Goal: Transaction & Acquisition: Purchase product/service

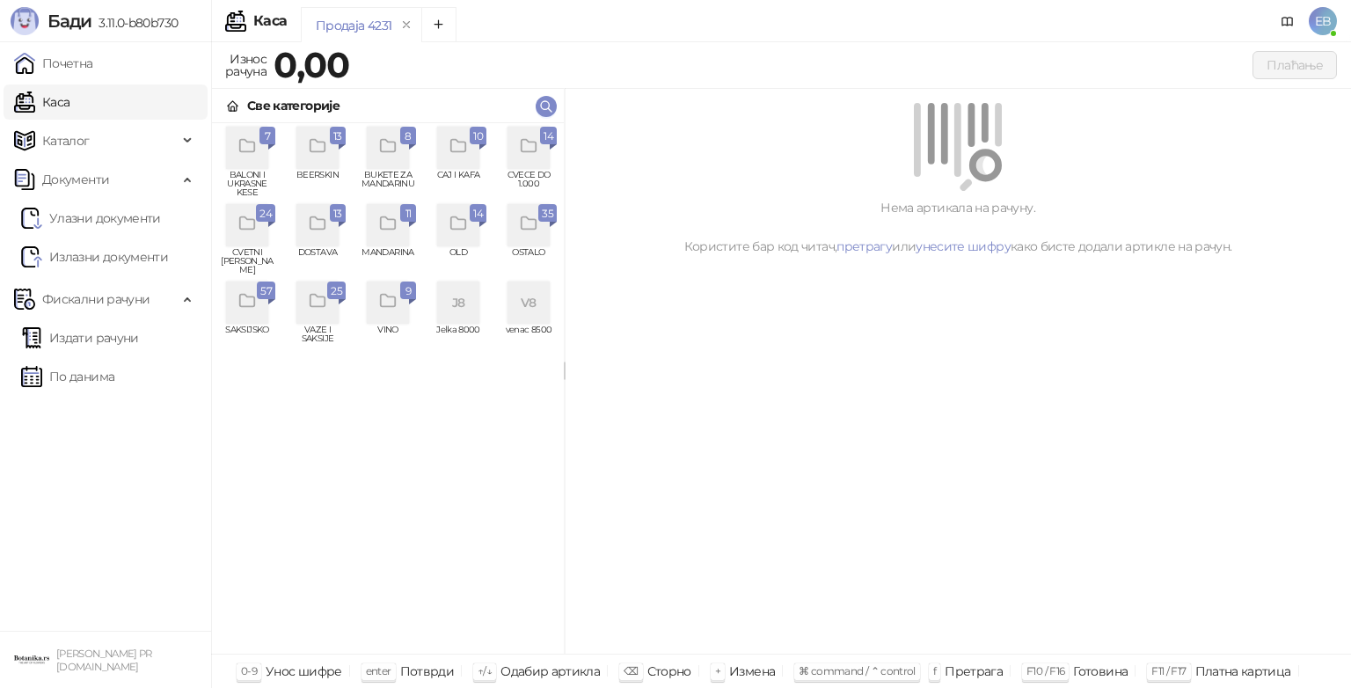
click at [538, 162] on div "grid" at bounding box center [528, 148] width 42 height 42
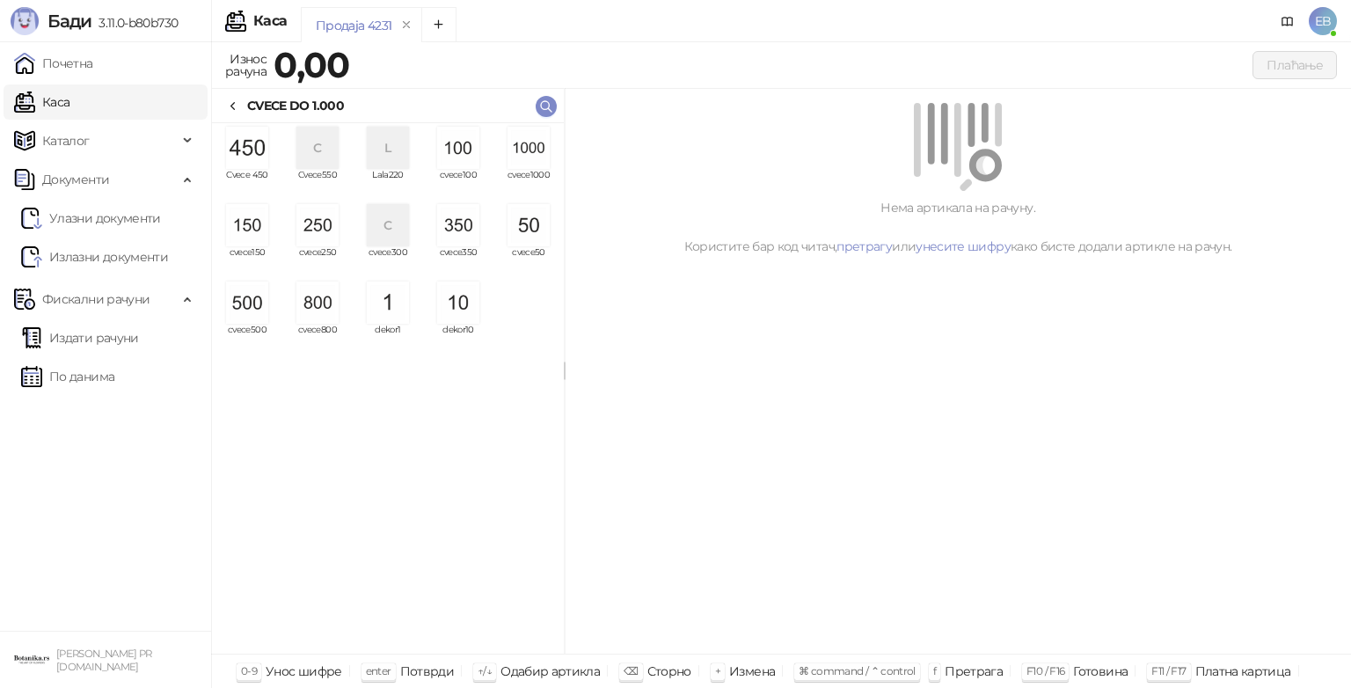
click at [538, 162] on img "grid" at bounding box center [528, 148] width 42 height 42
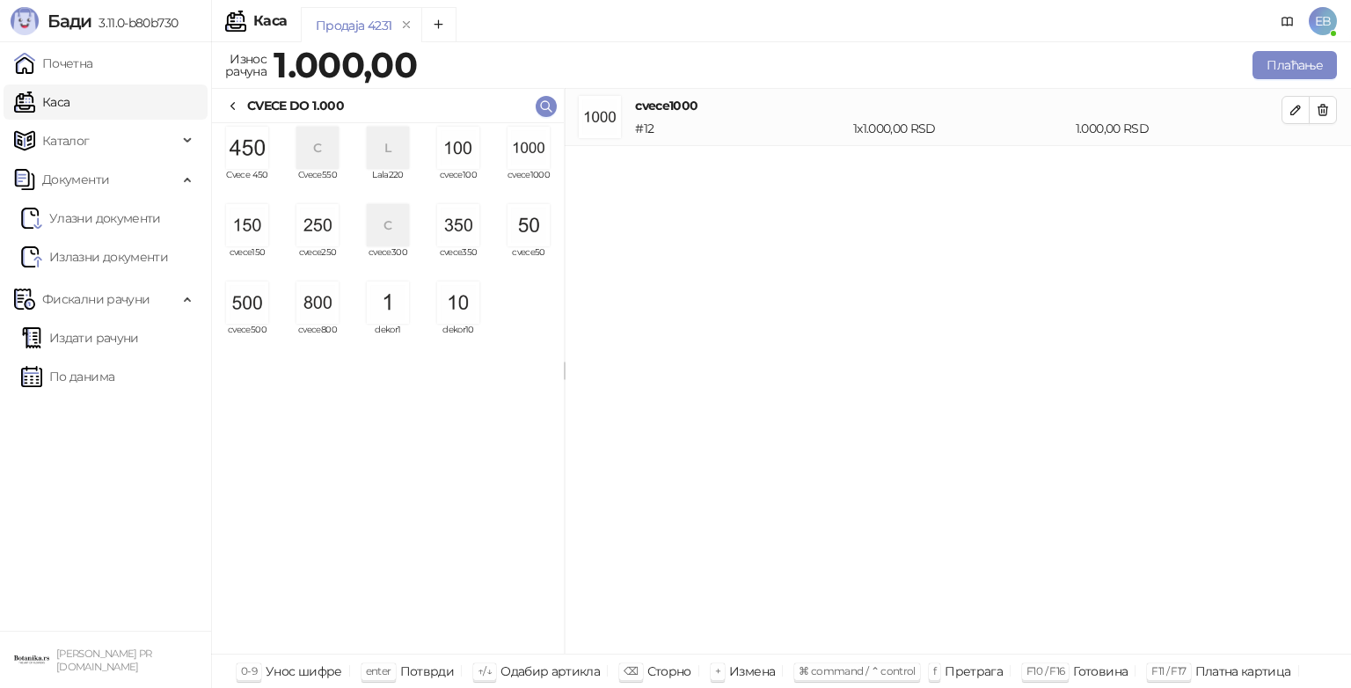
click at [538, 162] on img "grid" at bounding box center [528, 148] width 42 height 42
click at [1277, 70] on button "Плаћање" at bounding box center [1294, 65] width 84 height 28
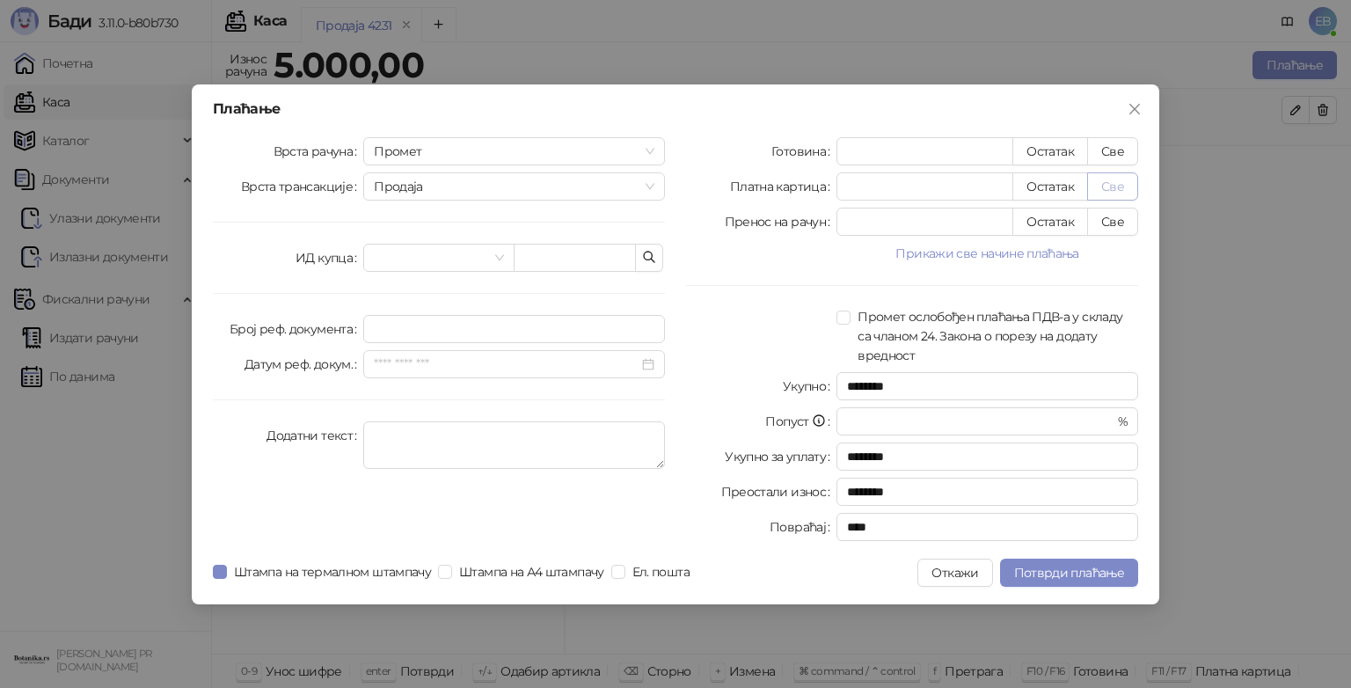
click at [1111, 183] on button "Све" at bounding box center [1112, 186] width 51 height 28
type input "****"
click at [1081, 573] on span "Потврди плаћање" at bounding box center [1069, 573] width 110 height 16
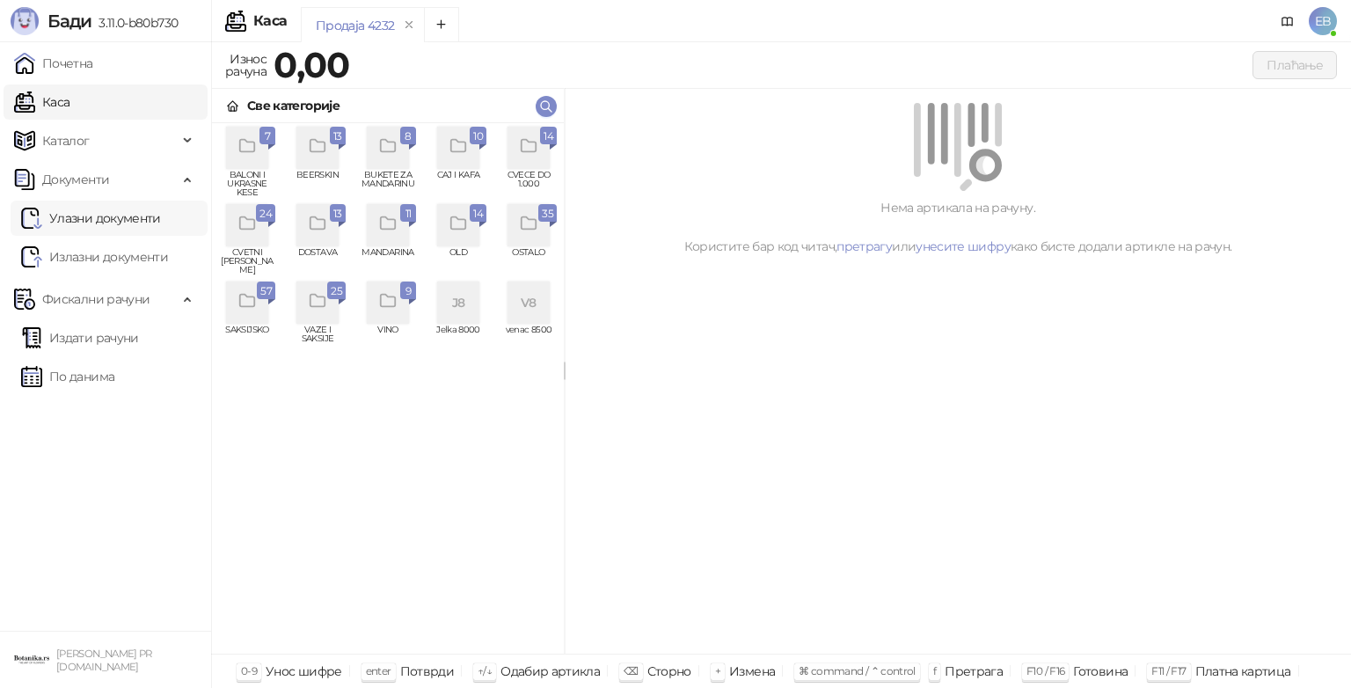
click at [126, 216] on link "Улазни документи" at bounding box center [91, 217] width 140 height 35
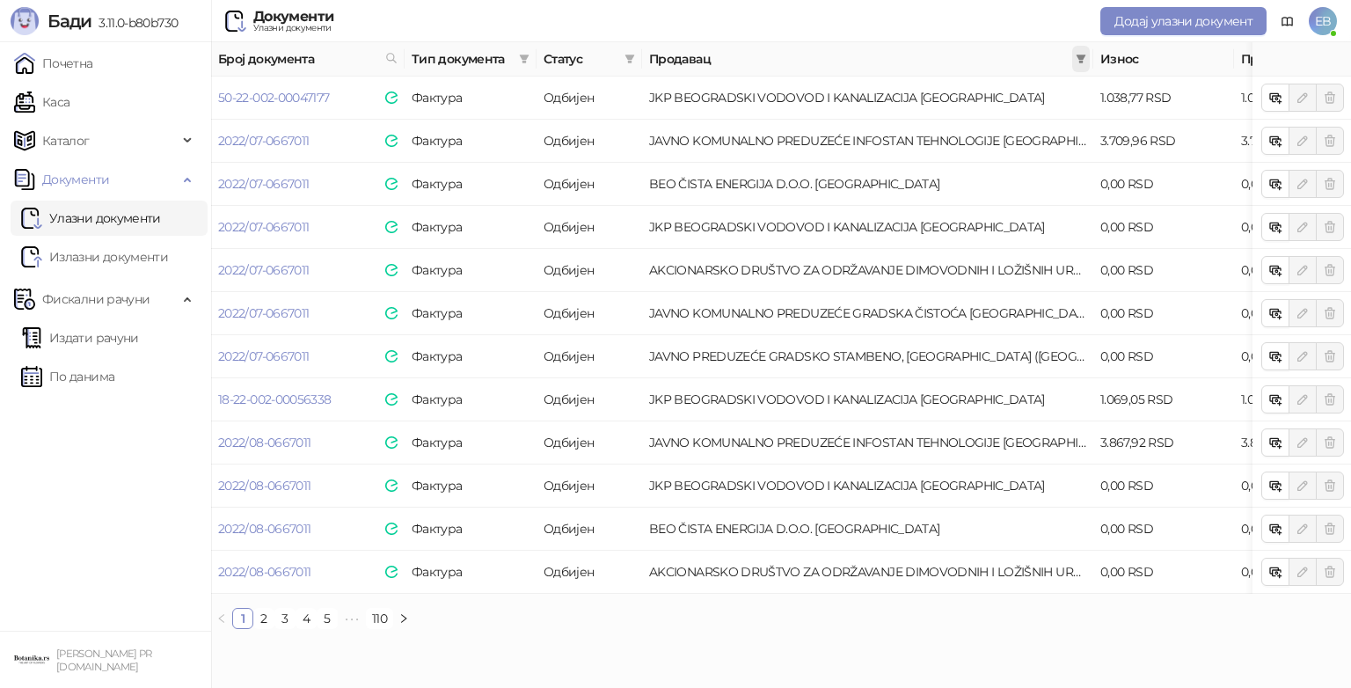
click at [1076, 50] on span at bounding box center [1081, 59] width 18 height 26
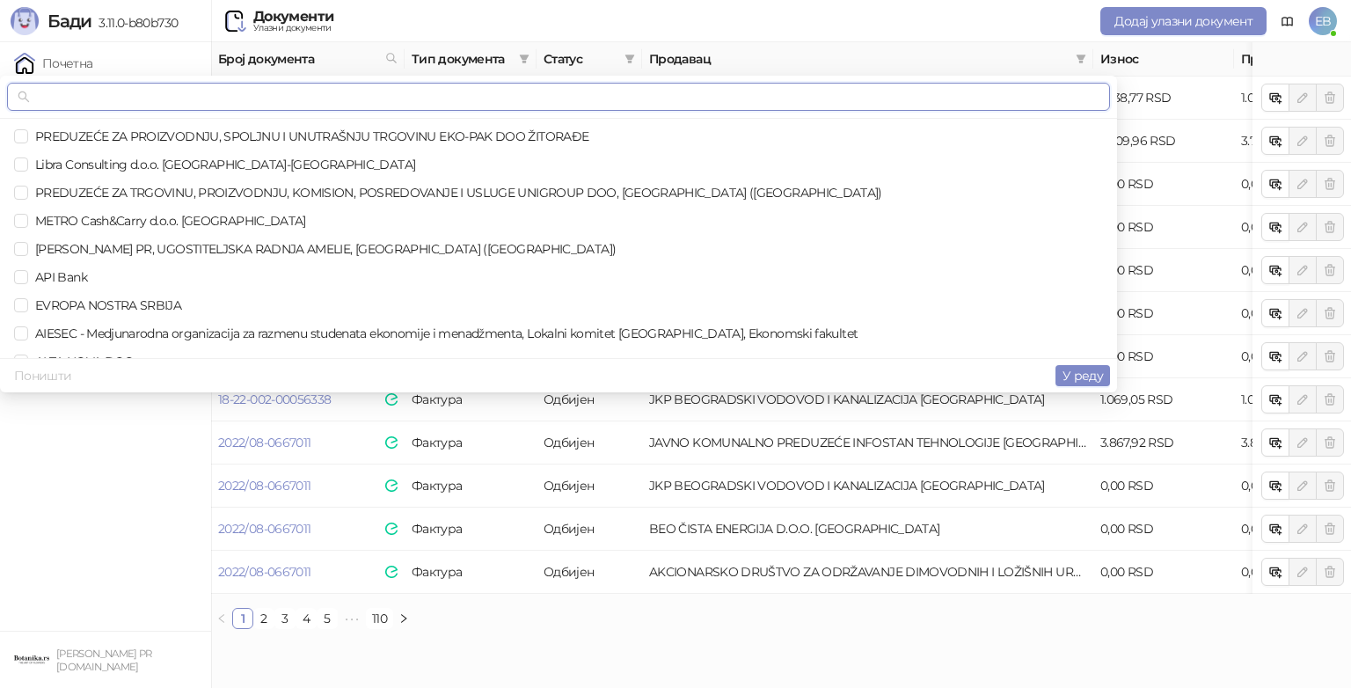
click at [581, 98] on input "text" at bounding box center [566, 96] width 1066 height 19
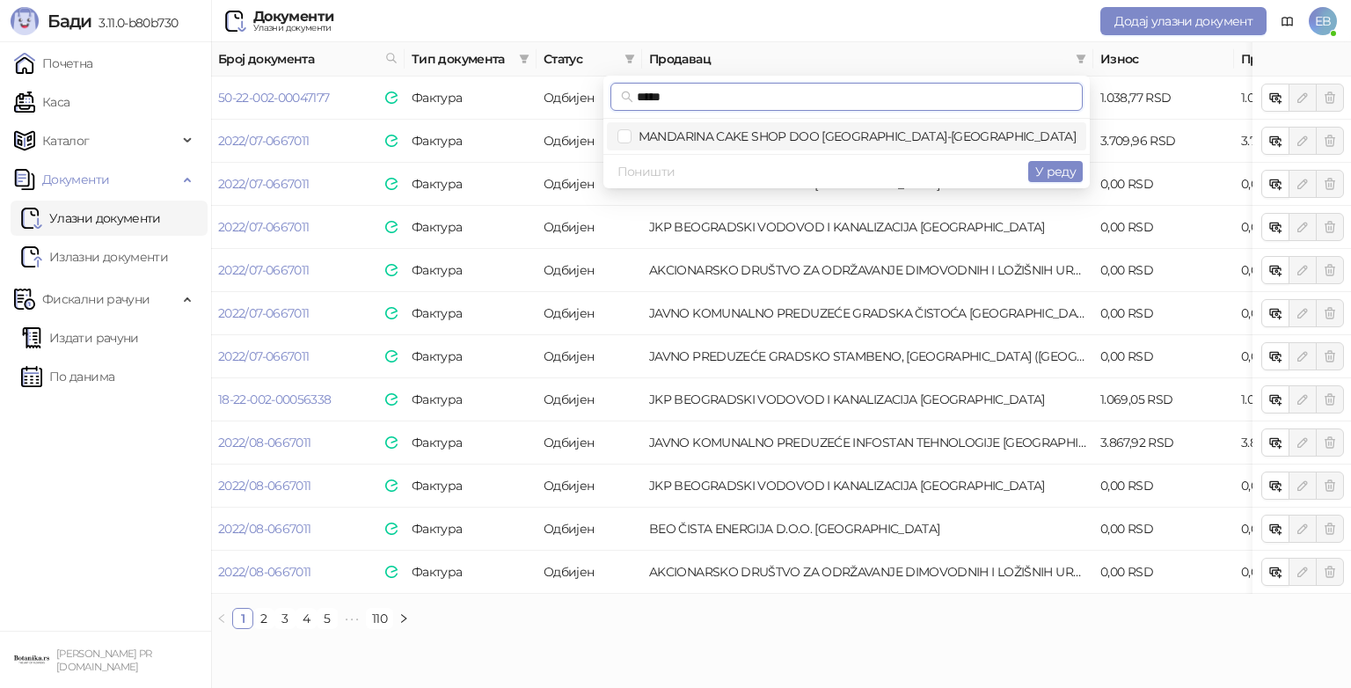
type input "*****"
click at [824, 127] on span "MANDARINA CAKE SHOP DOO [GEOGRAPHIC_DATA]-[GEOGRAPHIC_DATA]" at bounding box center [846, 136] width 458 height 19
click at [1055, 172] on span "У реду" at bounding box center [1055, 172] width 40 height 16
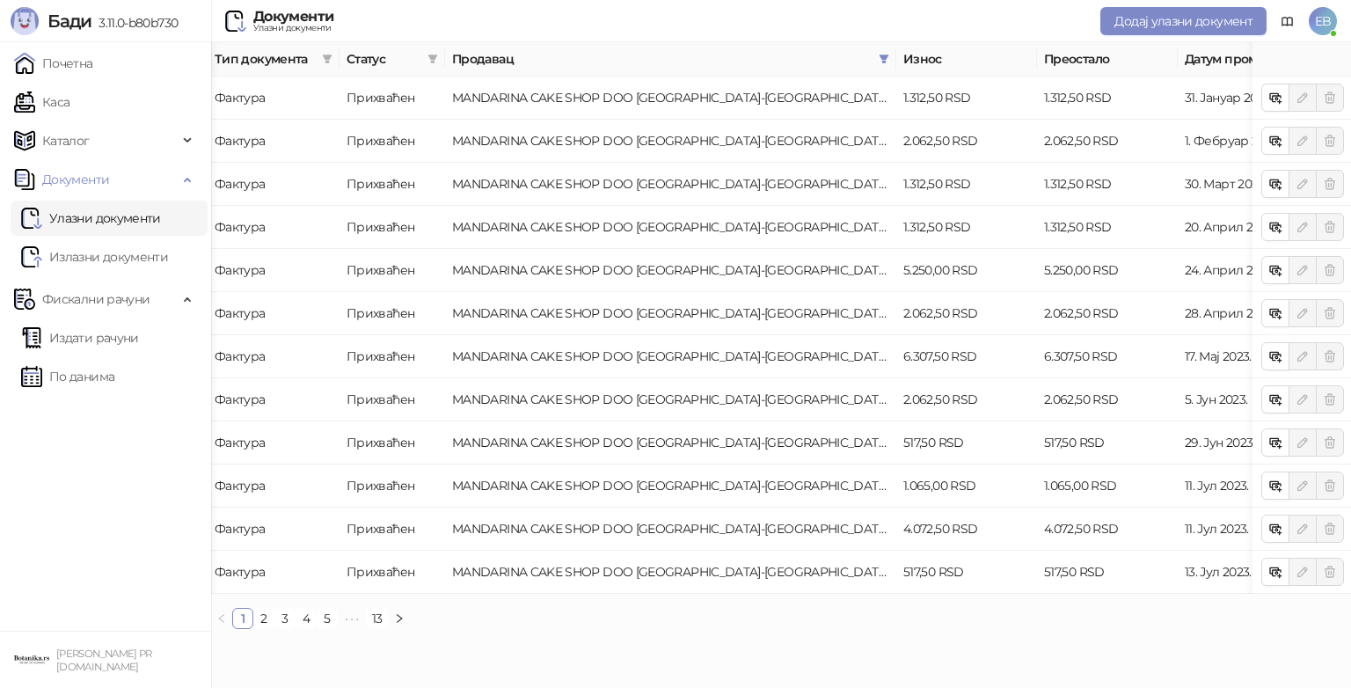
scroll to position [0, 362]
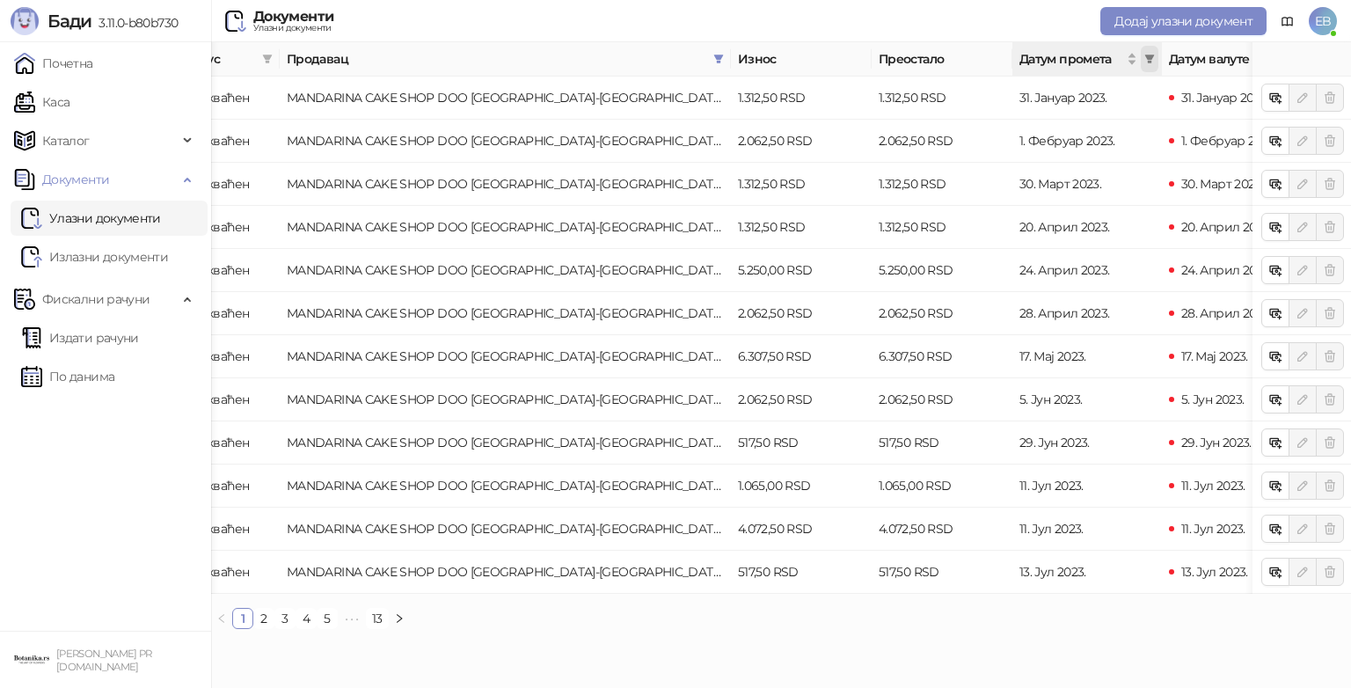
click at [1147, 60] on icon "filter" at bounding box center [1149, 59] width 11 height 11
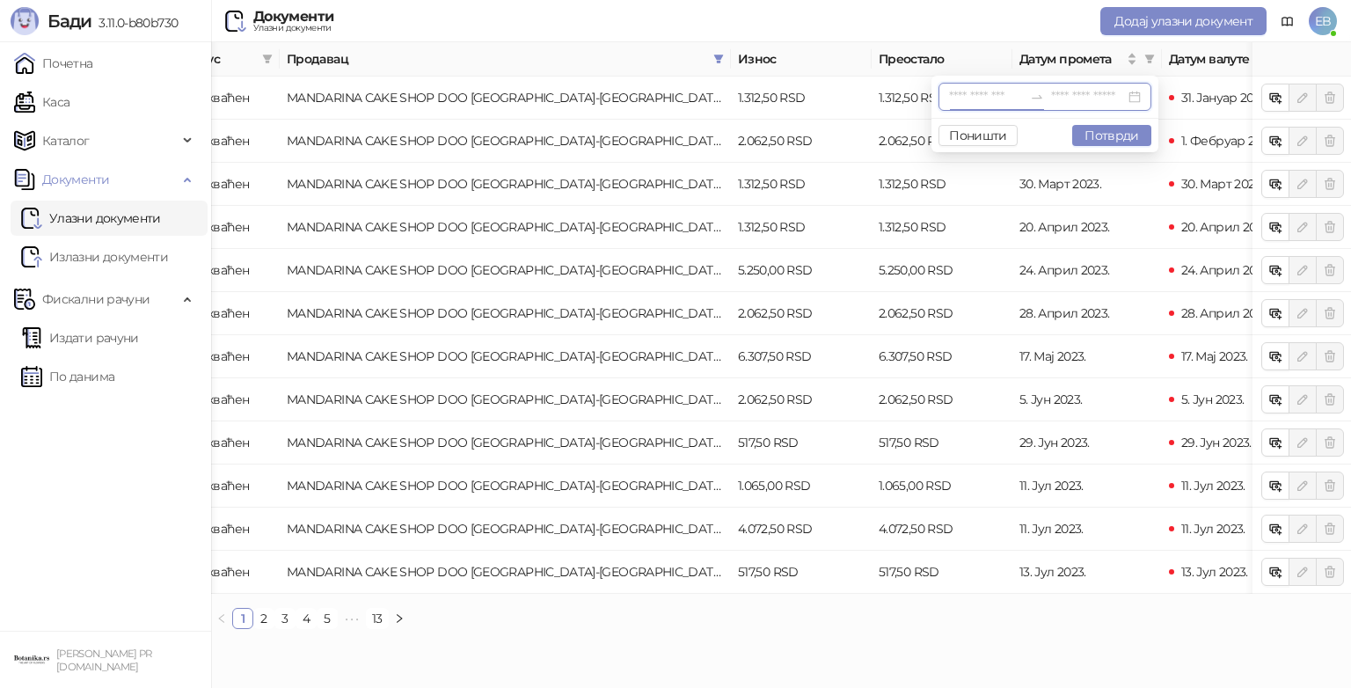
click at [949, 91] on input at bounding box center [986, 96] width 74 height 19
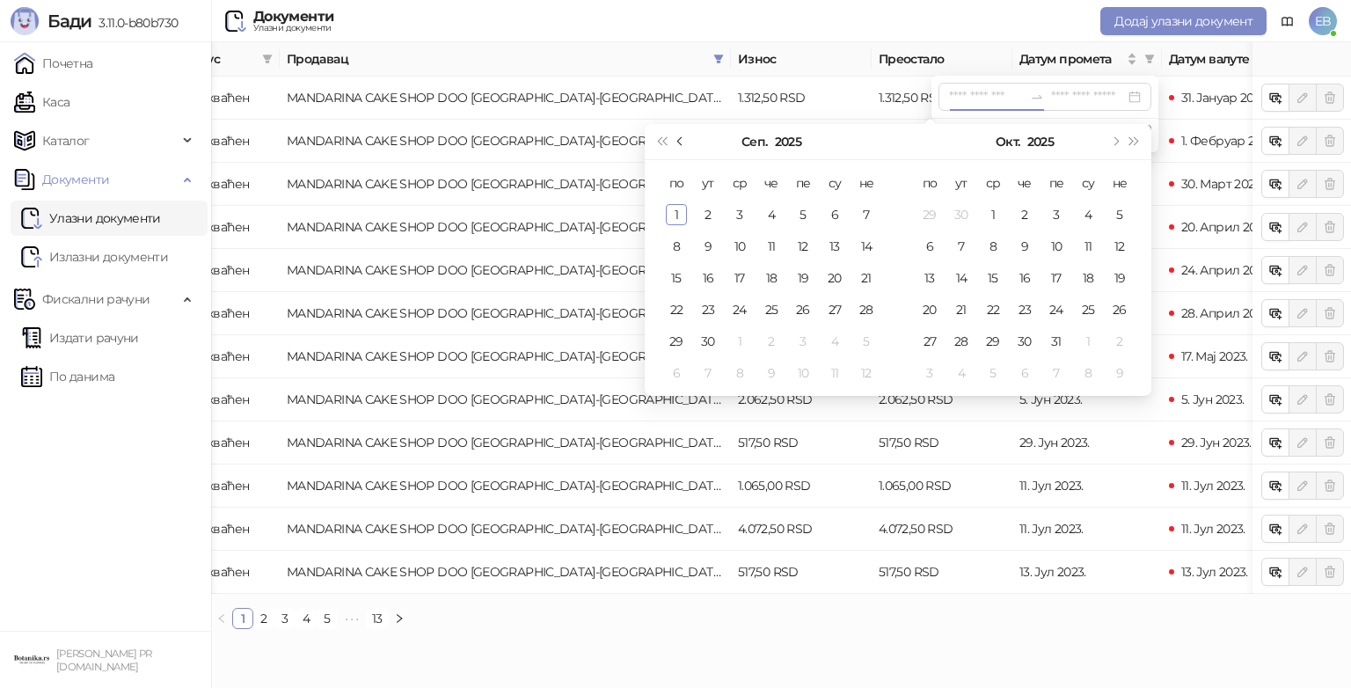
click at [682, 144] on button "Претходни месец (PageUp)" at bounding box center [680, 141] width 19 height 35
type input "**********"
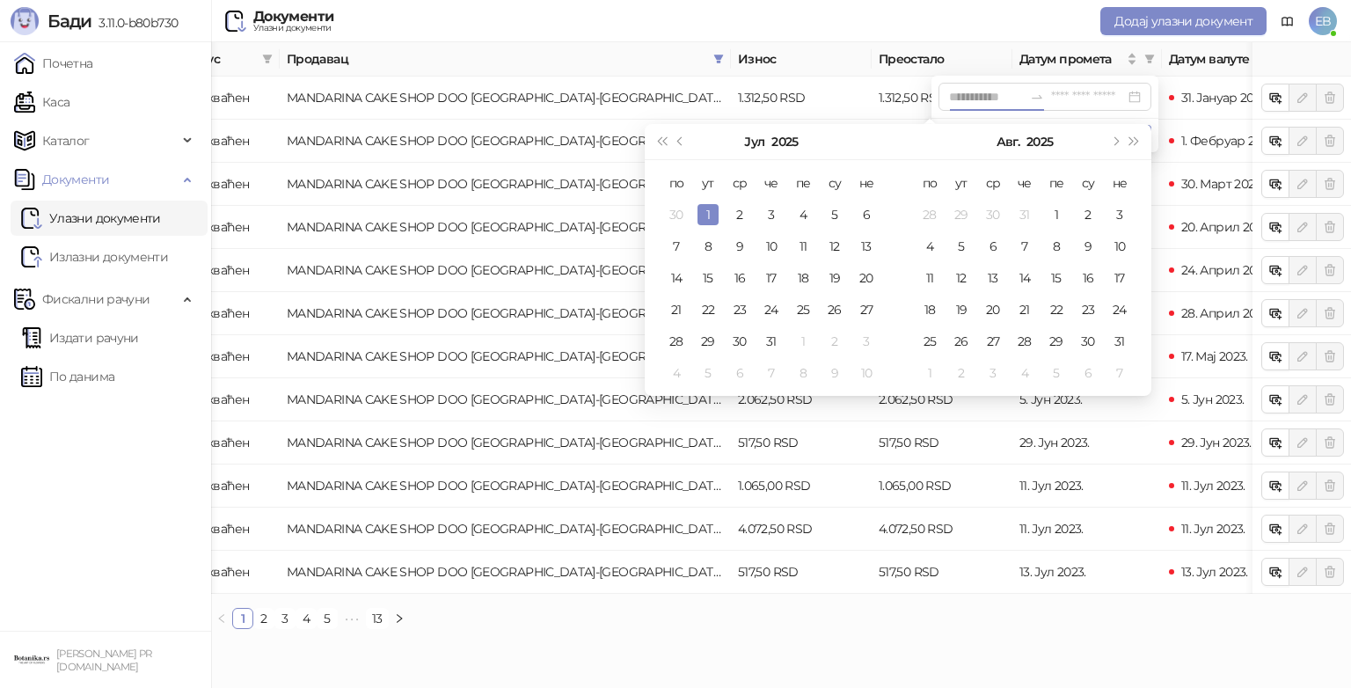
click at [708, 215] on div "1" at bounding box center [707, 214] width 21 height 21
type input "**********"
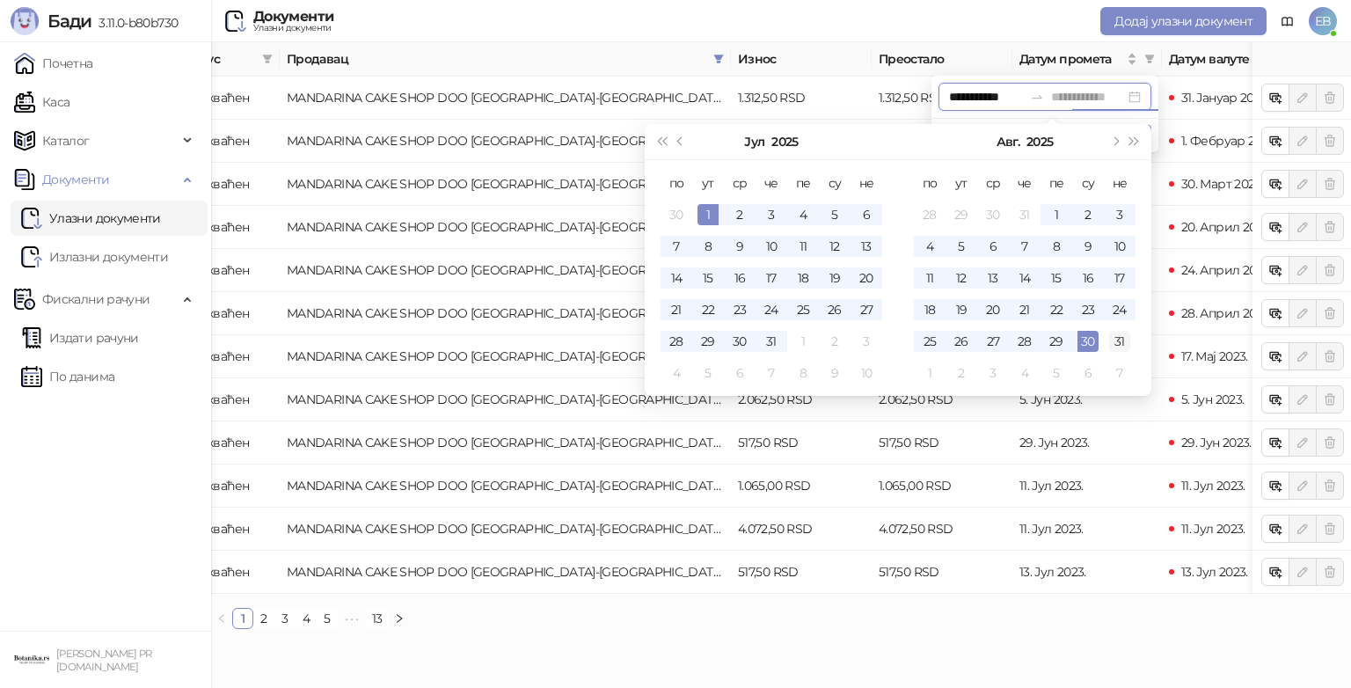
type input "**********"
click at [1118, 345] on div "31" at bounding box center [1119, 341] width 21 height 21
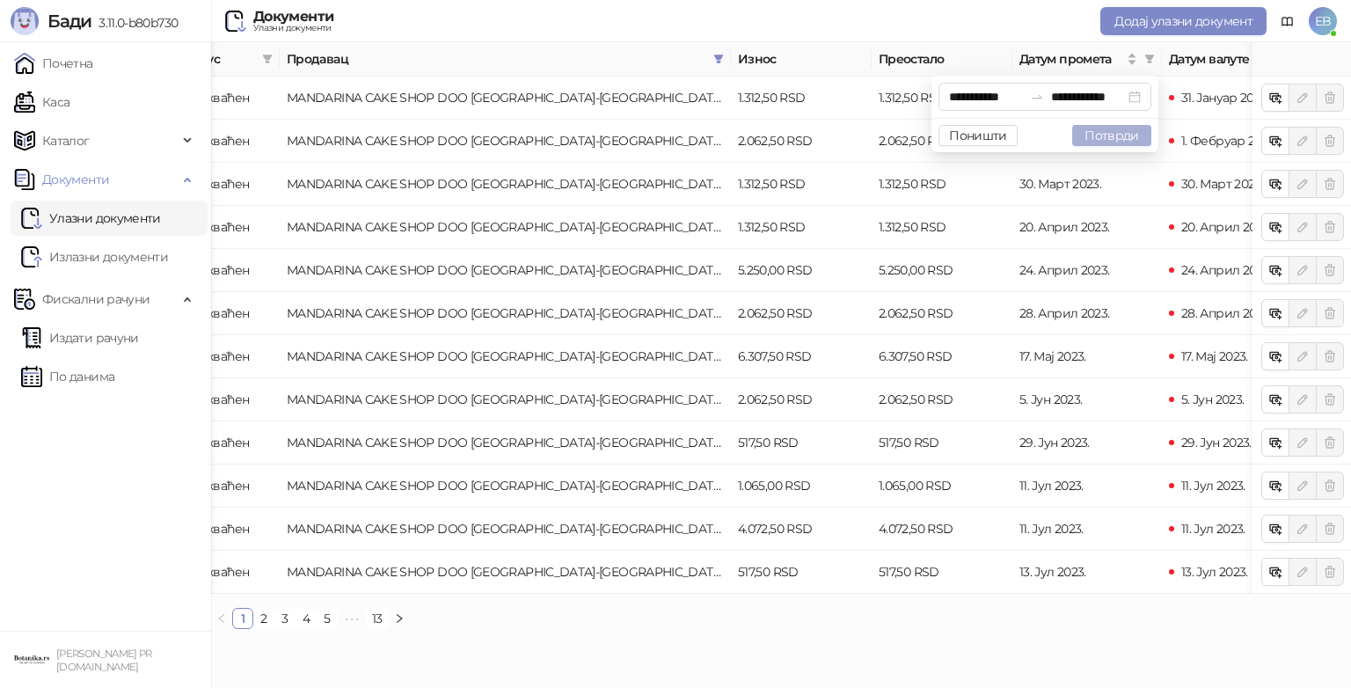
click at [1130, 139] on button "Потврди" at bounding box center [1111, 135] width 79 height 21
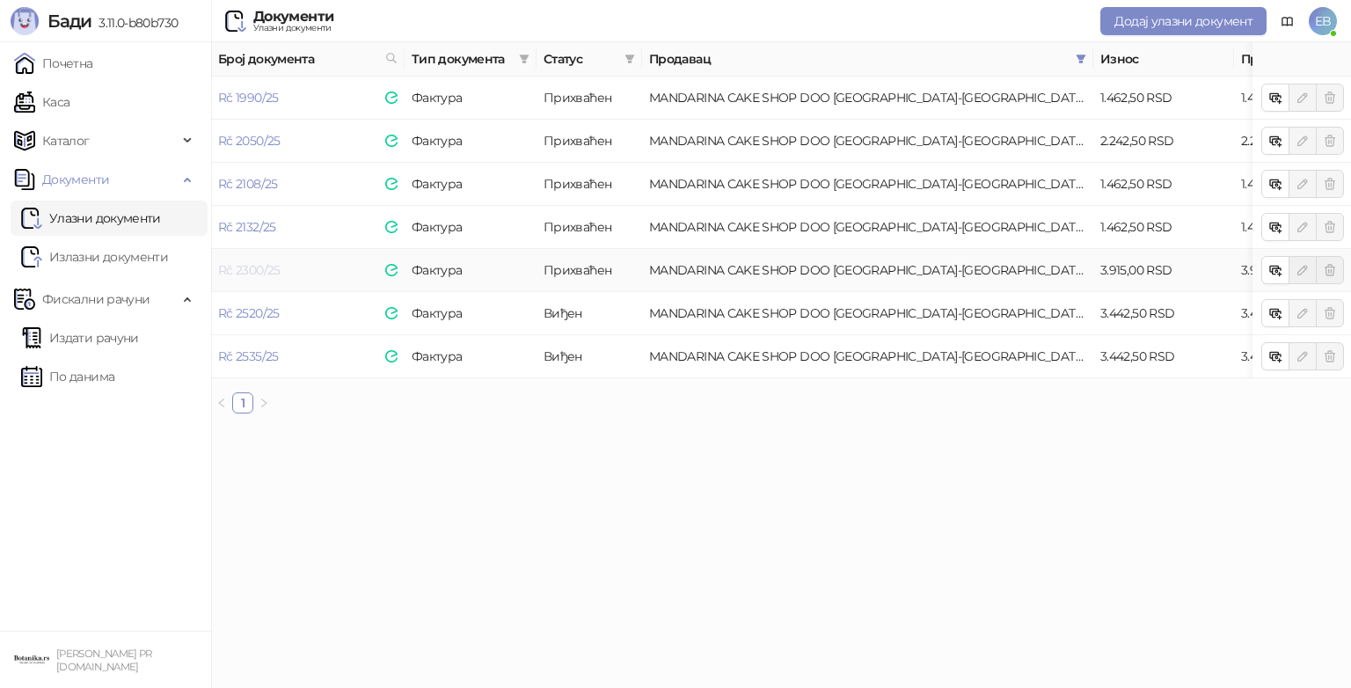
click at [243, 266] on link "Rč 2300/25" at bounding box center [249, 270] width 62 height 16
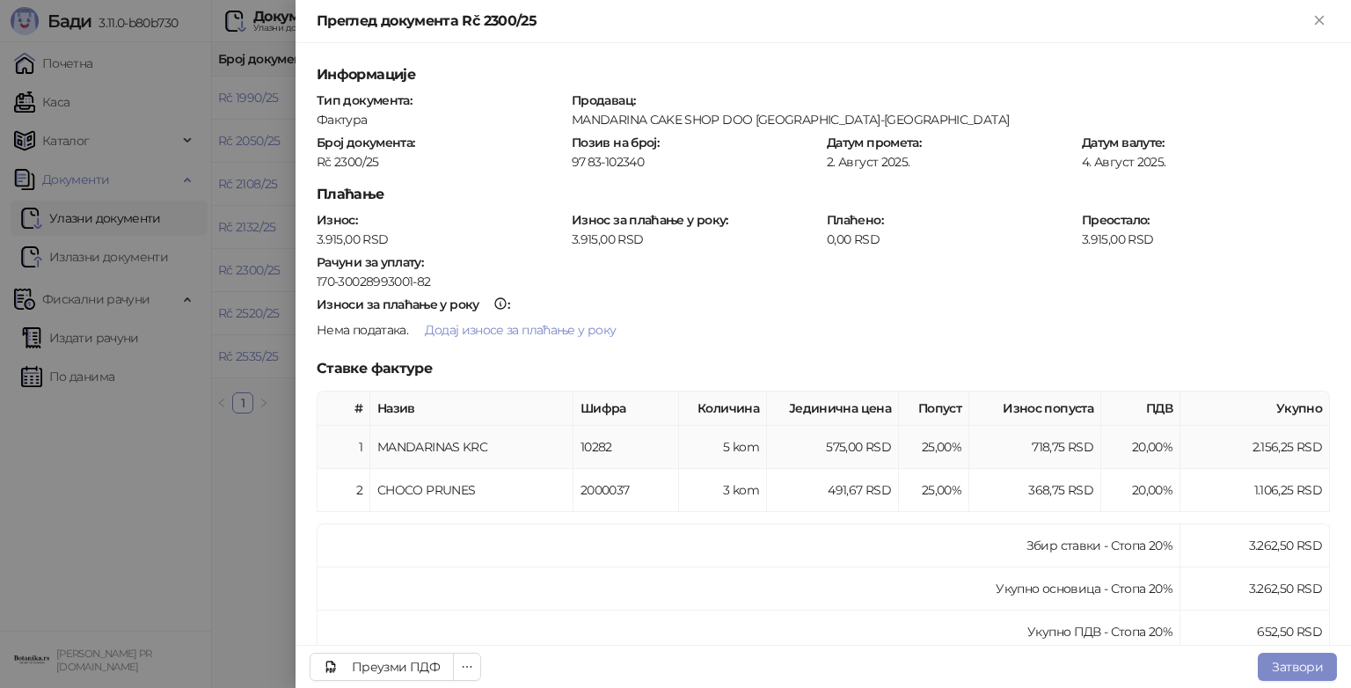
click at [1055, 436] on td "718,75 RSD" at bounding box center [1035, 447] width 132 height 43
click at [1067, 438] on td "718,75 RSD" at bounding box center [1035, 447] width 132 height 43
click at [1043, 403] on th "Износ попуста" at bounding box center [1035, 408] width 132 height 34
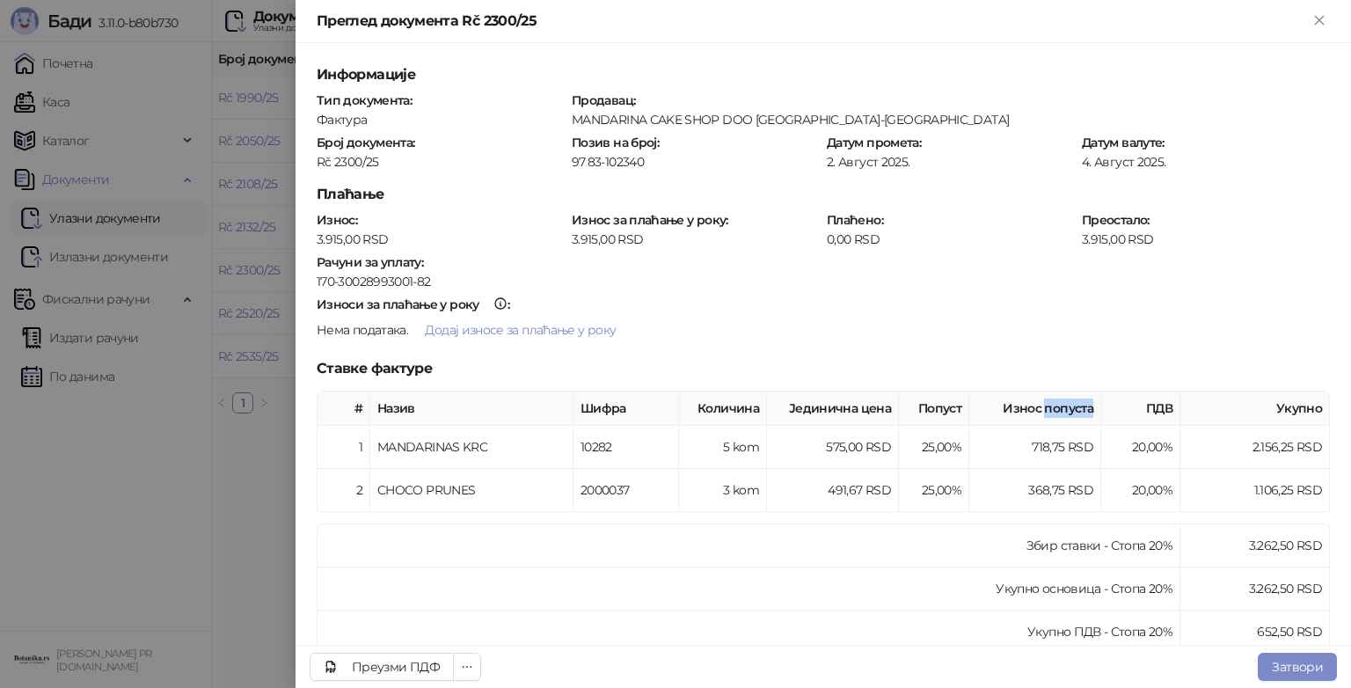
click at [1043, 403] on th "Износ попуста" at bounding box center [1035, 408] width 132 height 34
click at [1049, 440] on td "718,75 RSD" at bounding box center [1035, 447] width 132 height 43
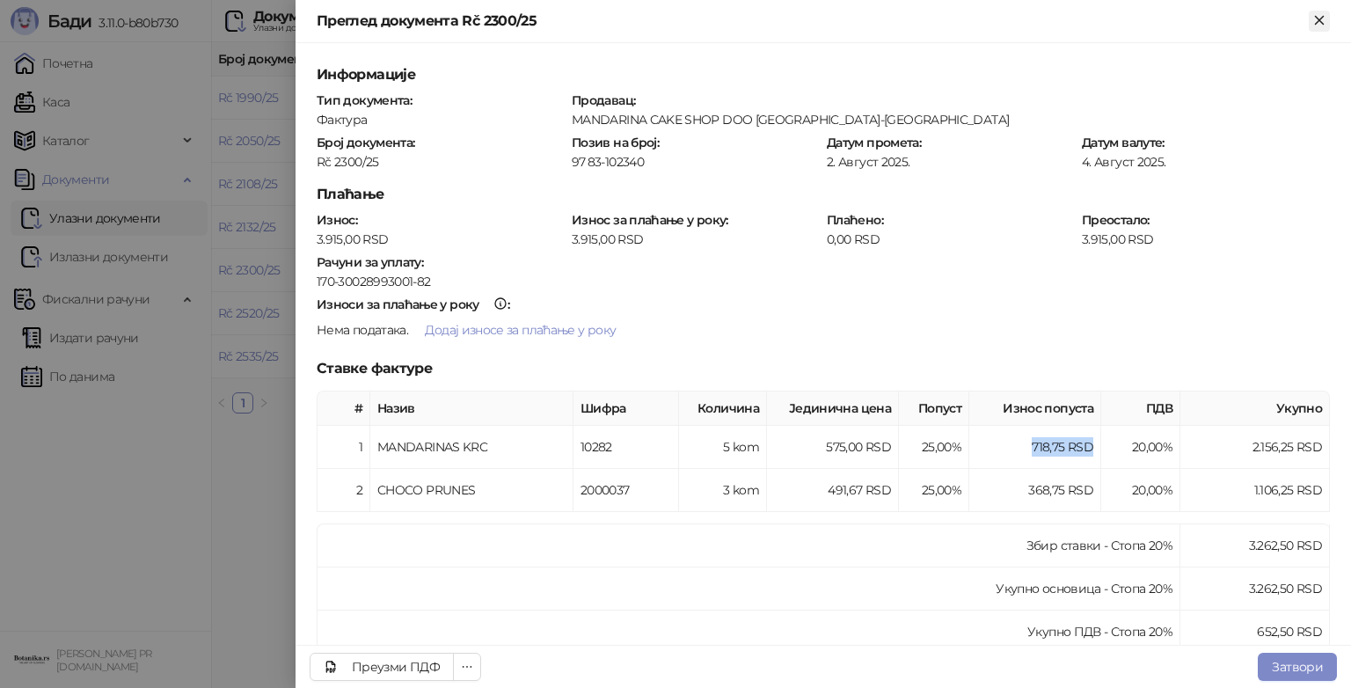
click at [1321, 18] on icon "Close" at bounding box center [1319, 20] width 8 height 8
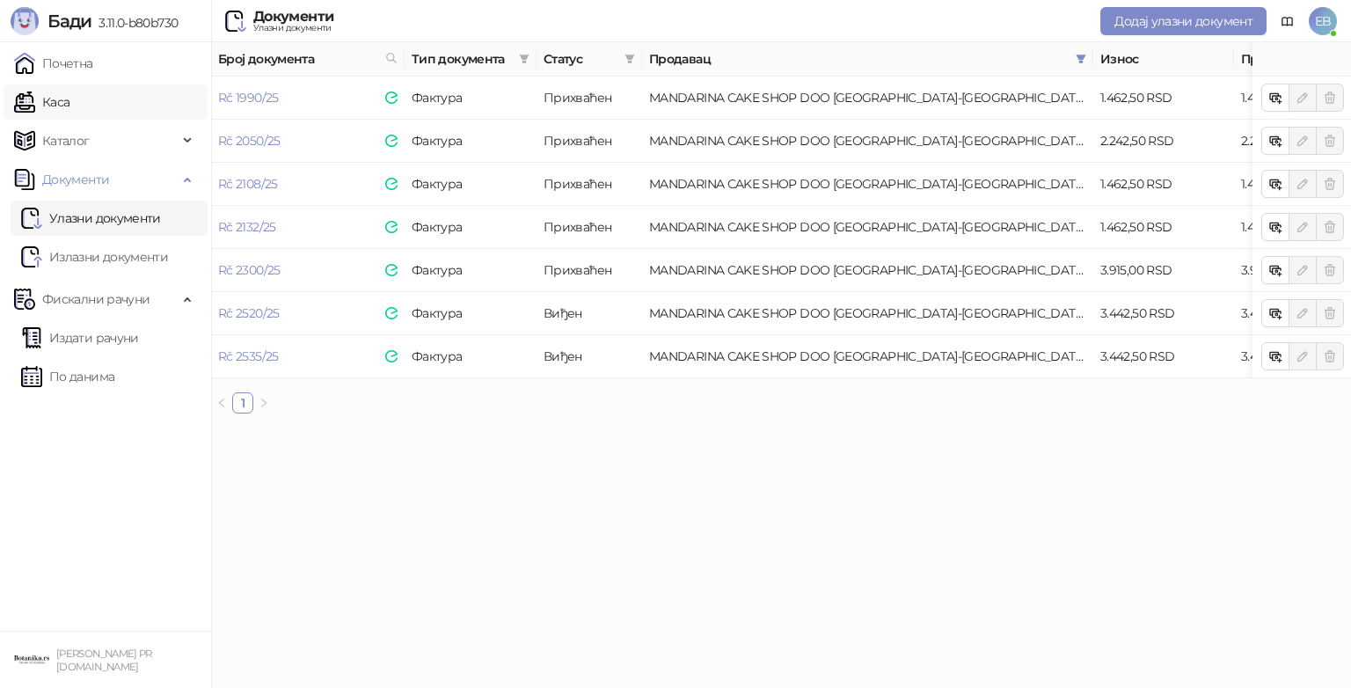
click at [69, 108] on link "Каса" at bounding box center [41, 101] width 55 height 35
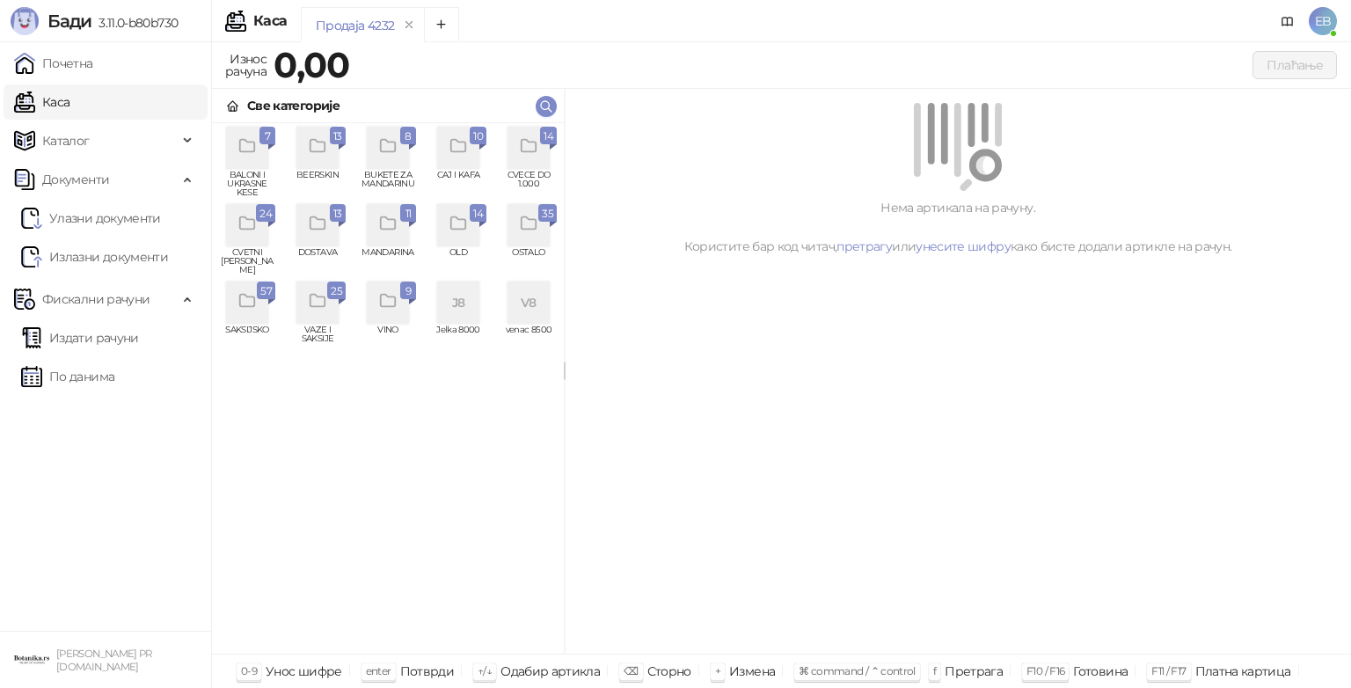
click at [528, 161] on div "grid" at bounding box center [528, 148] width 42 height 42
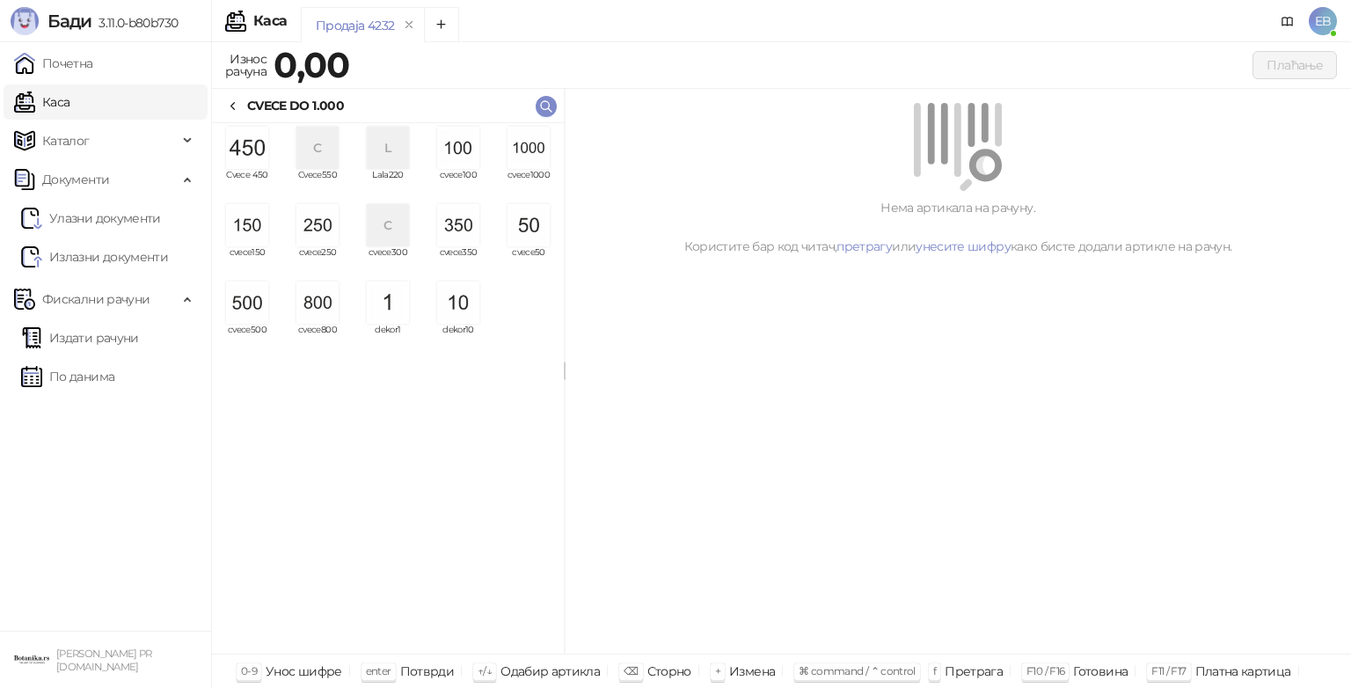
click at [528, 161] on img "grid" at bounding box center [528, 148] width 42 height 42
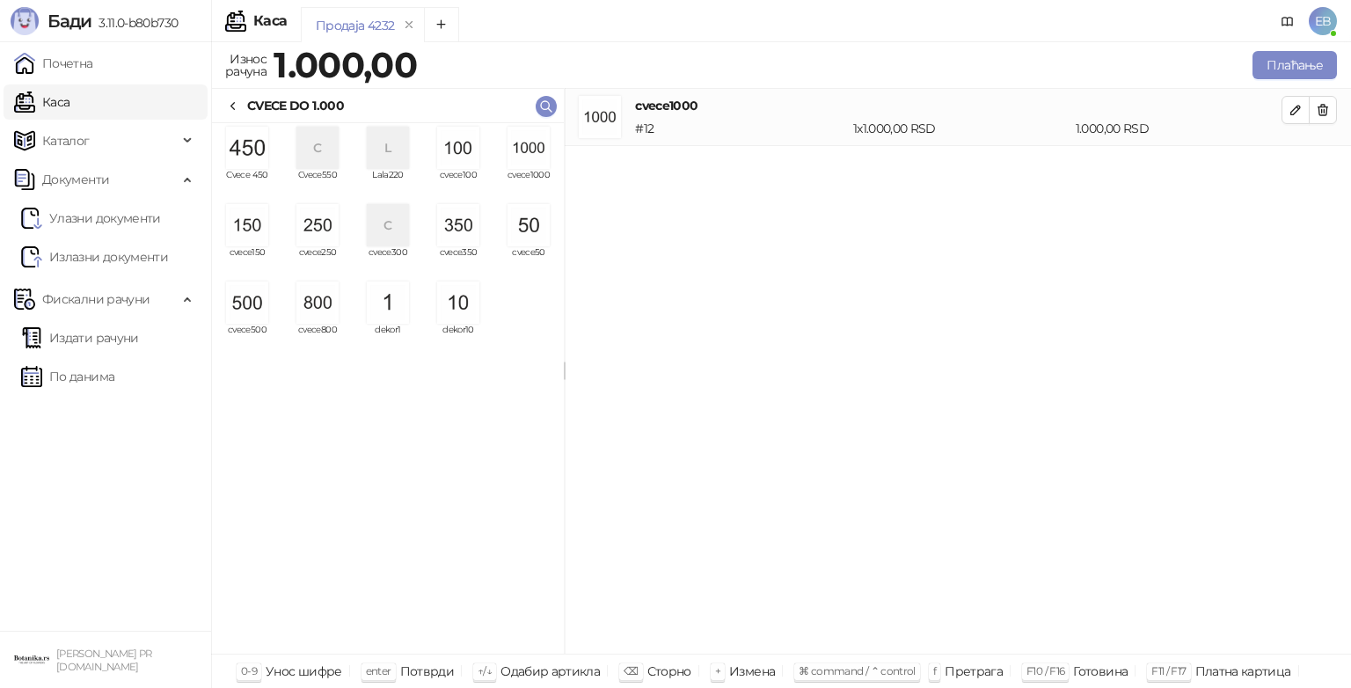
click at [528, 161] on img "grid" at bounding box center [528, 148] width 42 height 42
click at [1329, 106] on icon "button" at bounding box center [1322, 110] width 14 height 14
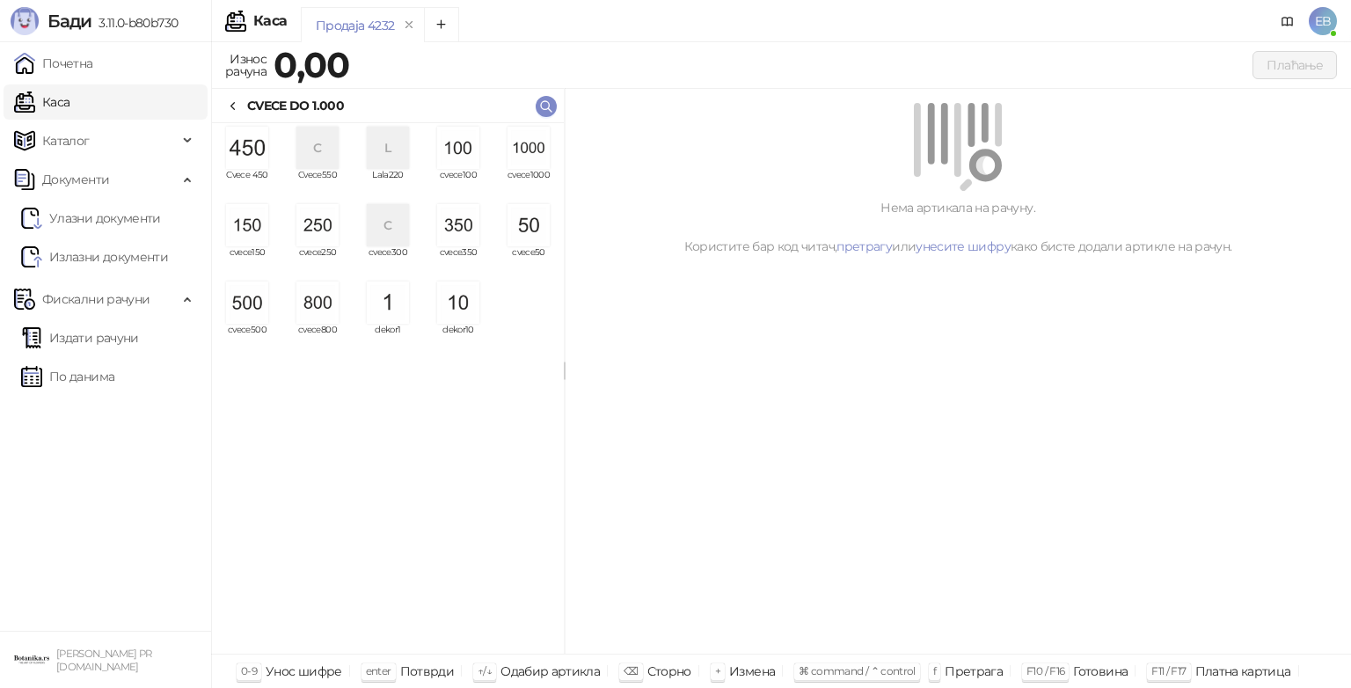
click at [535, 141] on img "grid" at bounding box center [528, 148] width 42 height 42
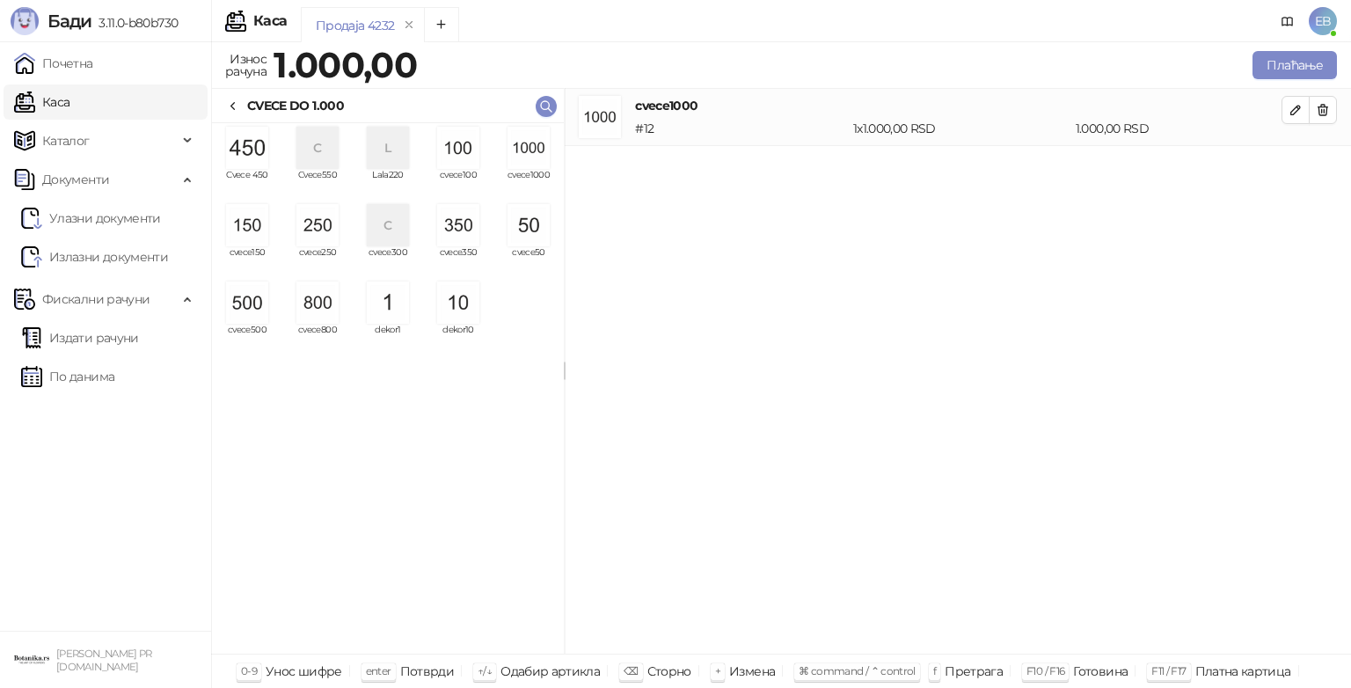
click at [243, 292] on img "grid" at bounding box center [247, 302] width 42 height 42
click at [310, 225] on img "grid" at bounding box center [317, 225] width 42 height 42
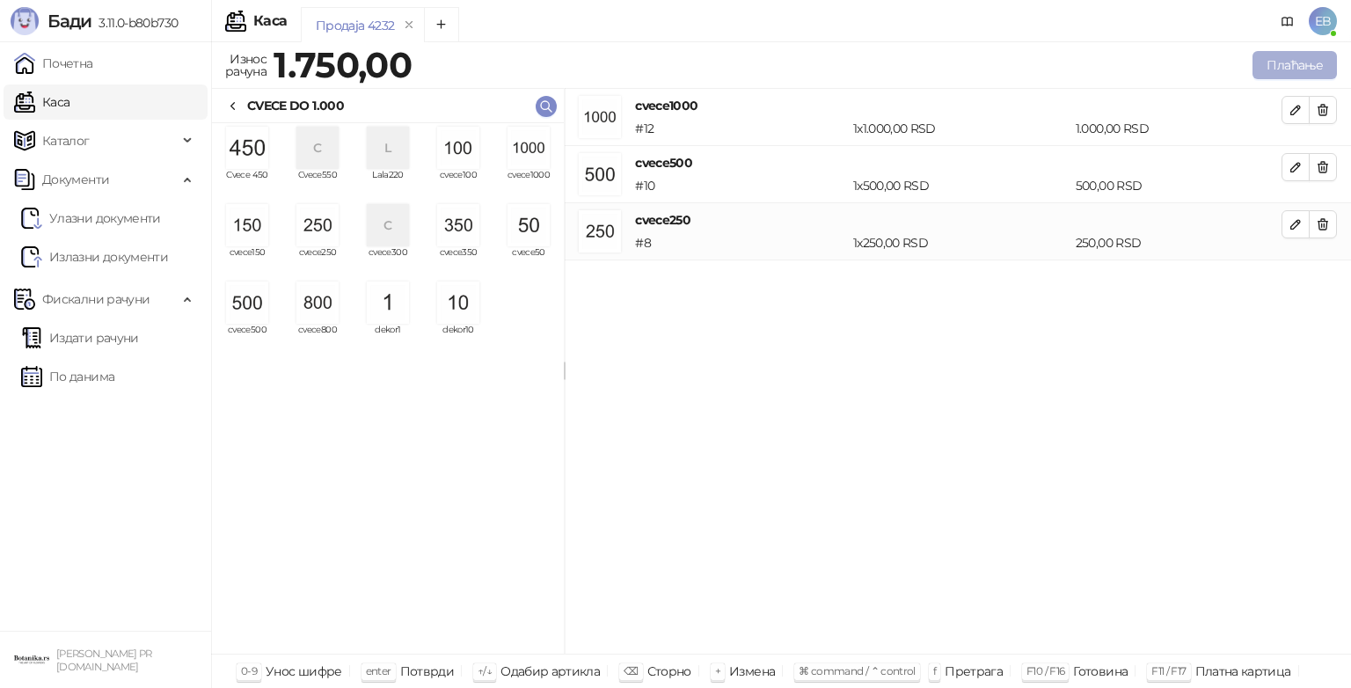
click at [1254, 60] on button "Плаћање" at bounding box center [1294, 65] width 84 height 28
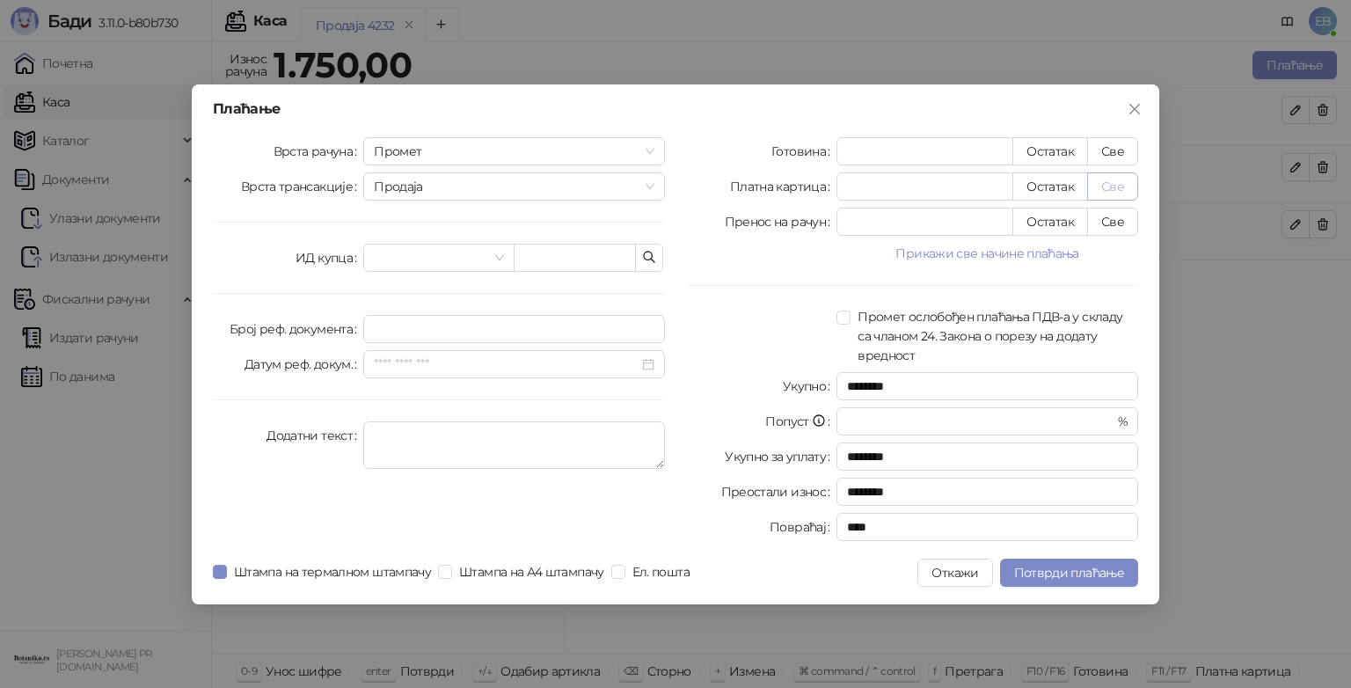
click at [1109, 189] on button "Све" at bounding box center [1112, 186] width 51 height 28
type input "****"
click at [1011, 570] on button "Потврди плаћање" at bounding box center [1069, 572] width 138 height 28
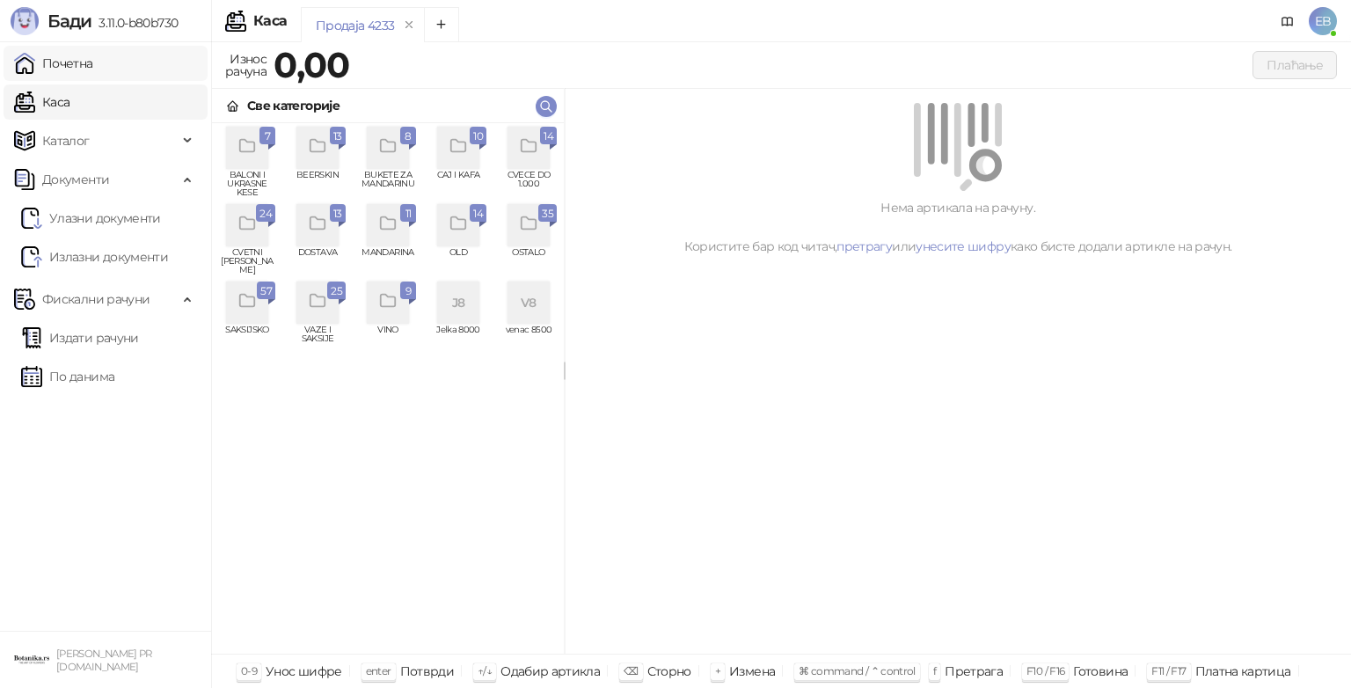
click at [50, 53] on link "Почетна" at bounding box center [53, 63] width 79 height 35
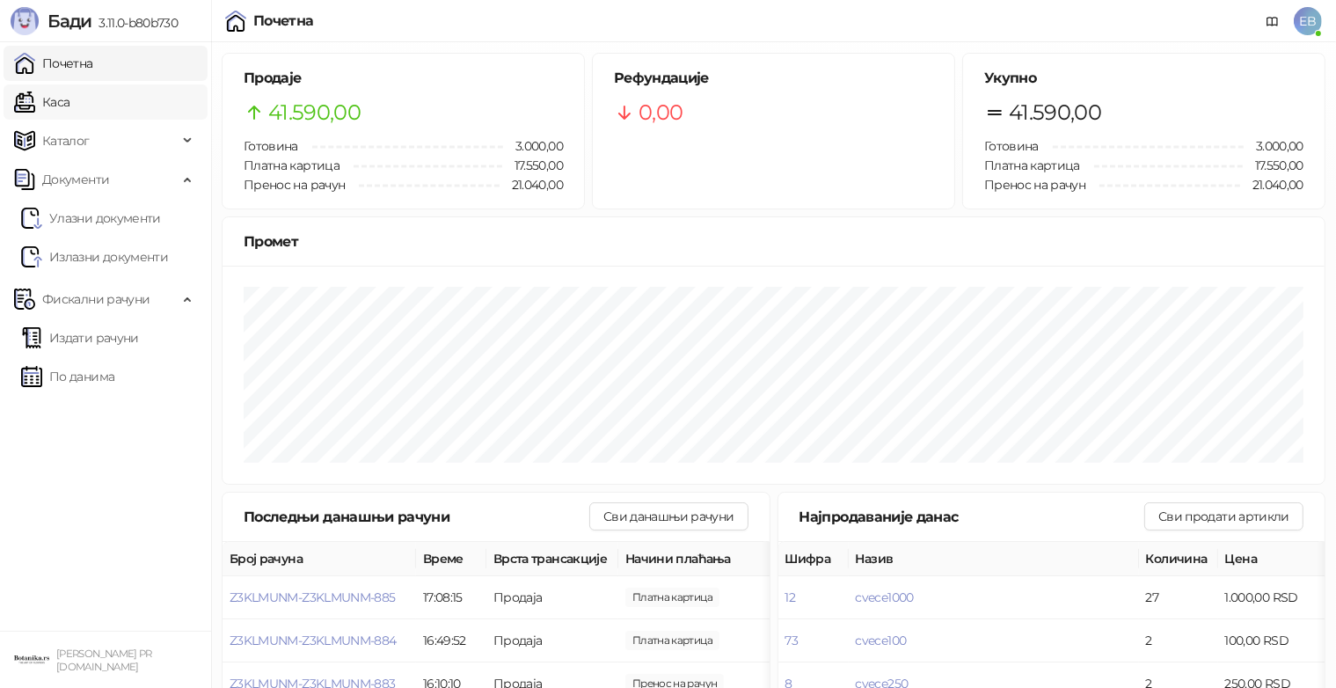
click at [44, 95] on link "Каса" at bounding box center [41, 101] width 55 height 35
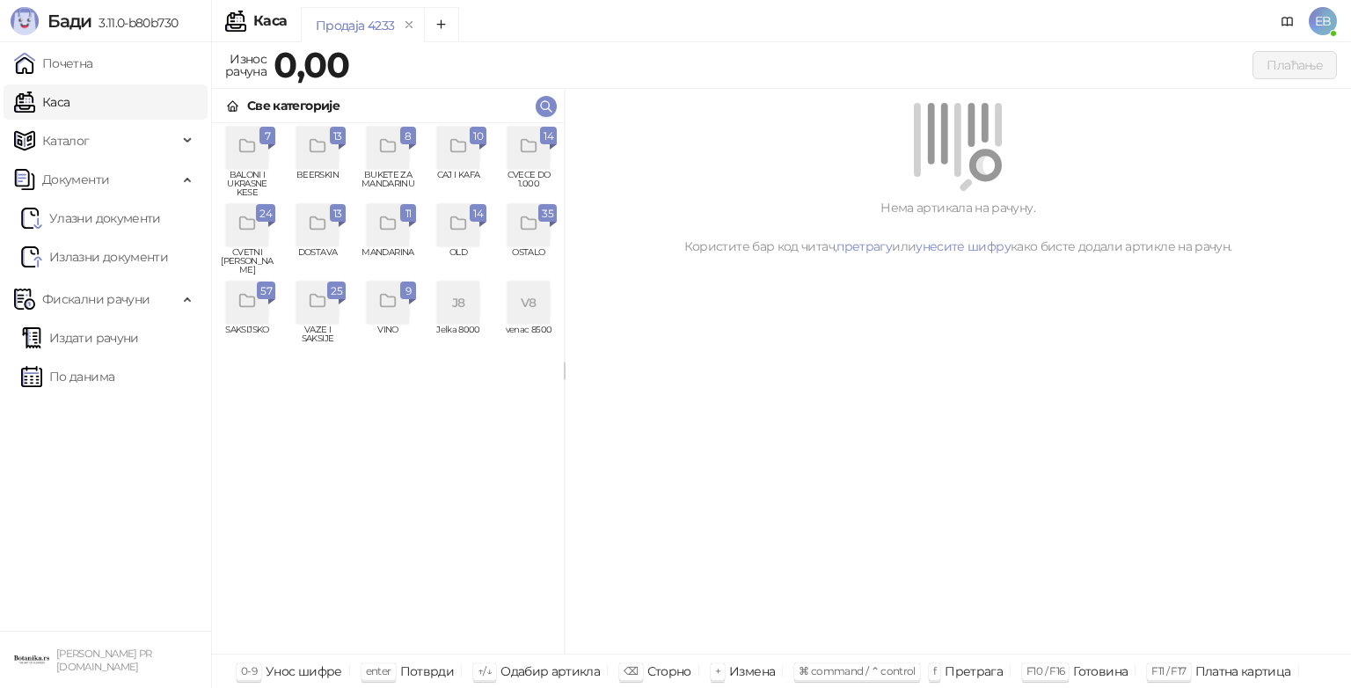
click at [521, 155] on icon "grid" at bounding box center [529, 146] width 20 height 20
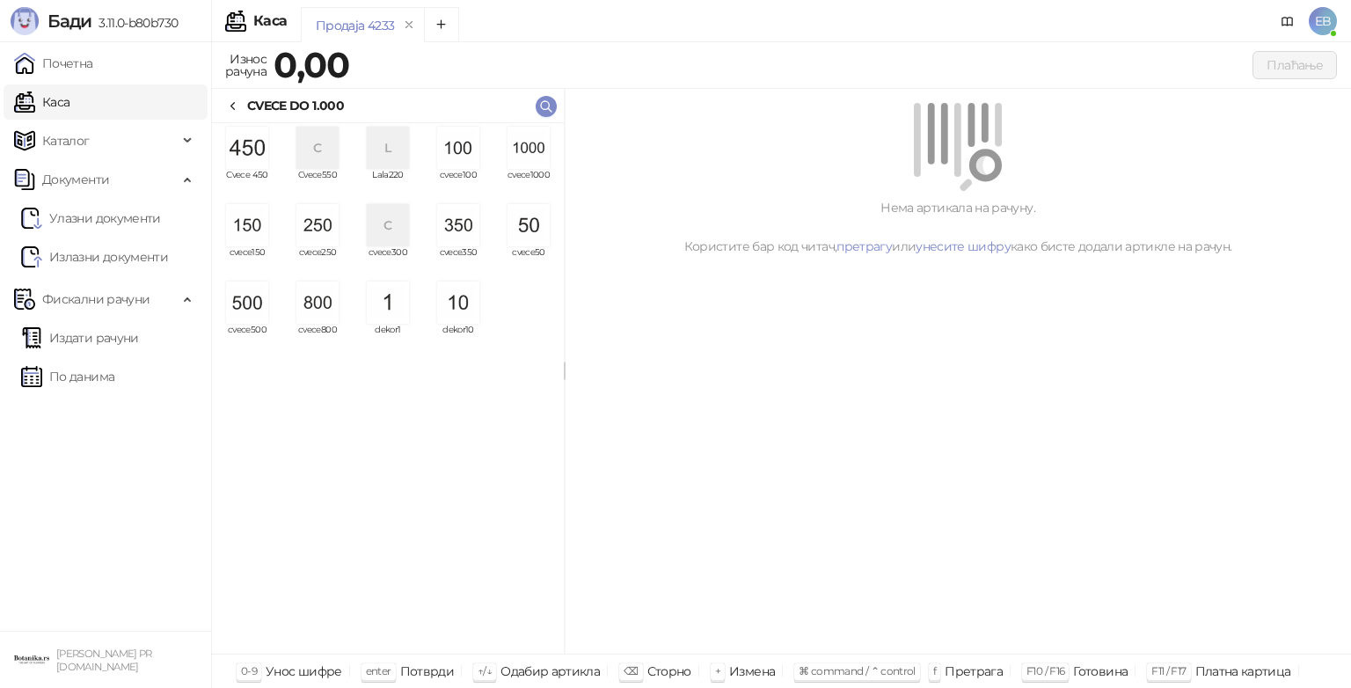
click at [521, 155] on img "grid" at bounding box center [528, 148] width 42 height 42
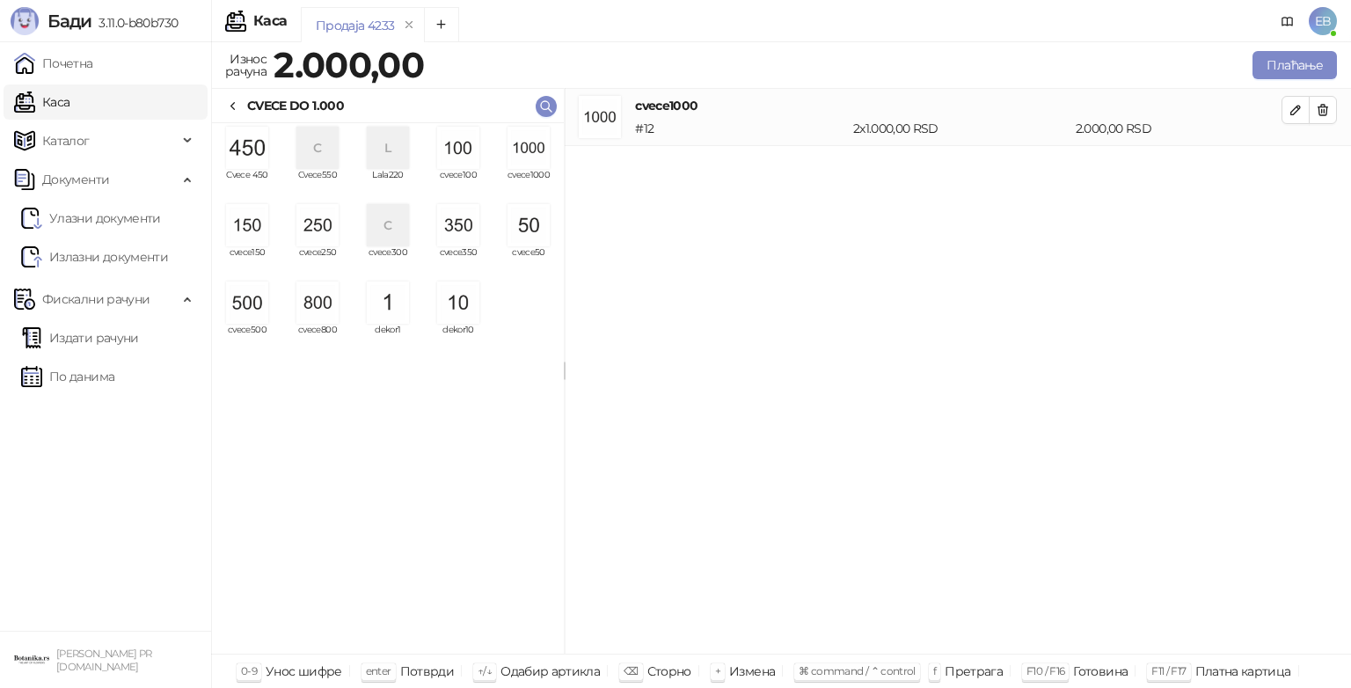
click at [521, 155] on img "grid" at bounding box center [528, 148] width 42 height 42
click at [467, 229] on img "grid" at bounding box center [458, 225] width 42 height 42
click at [530, 230] on img "grid" at bounding box center [528, 225] width 42 height 42
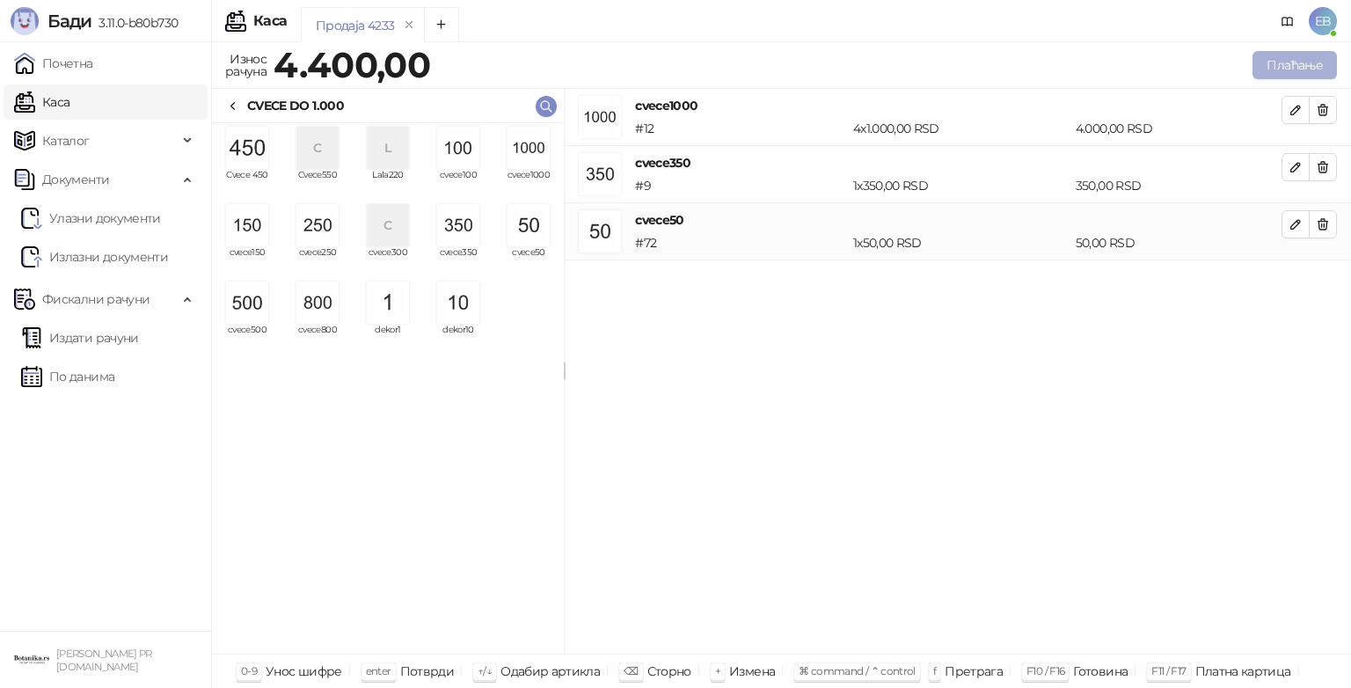
click at [1298, 67] on button "Плаћање" at bounding box center [1294, 65] width 84 height 28
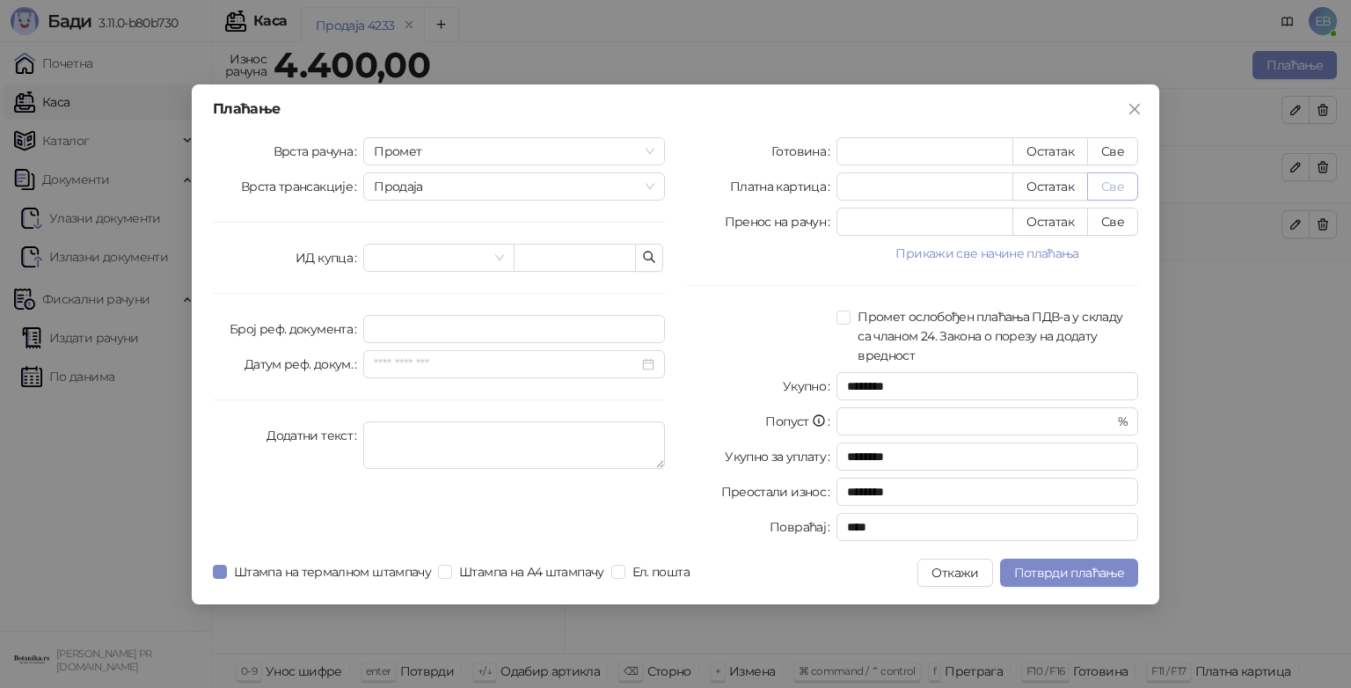
click at [1122, 188] on button "Све" at bounding box center [1112, 186] width 51 height 28
type input "****"
click at [1042, 579] on button "Потврди плаћање" at bounding box center [1069, 572] width 138 height 28
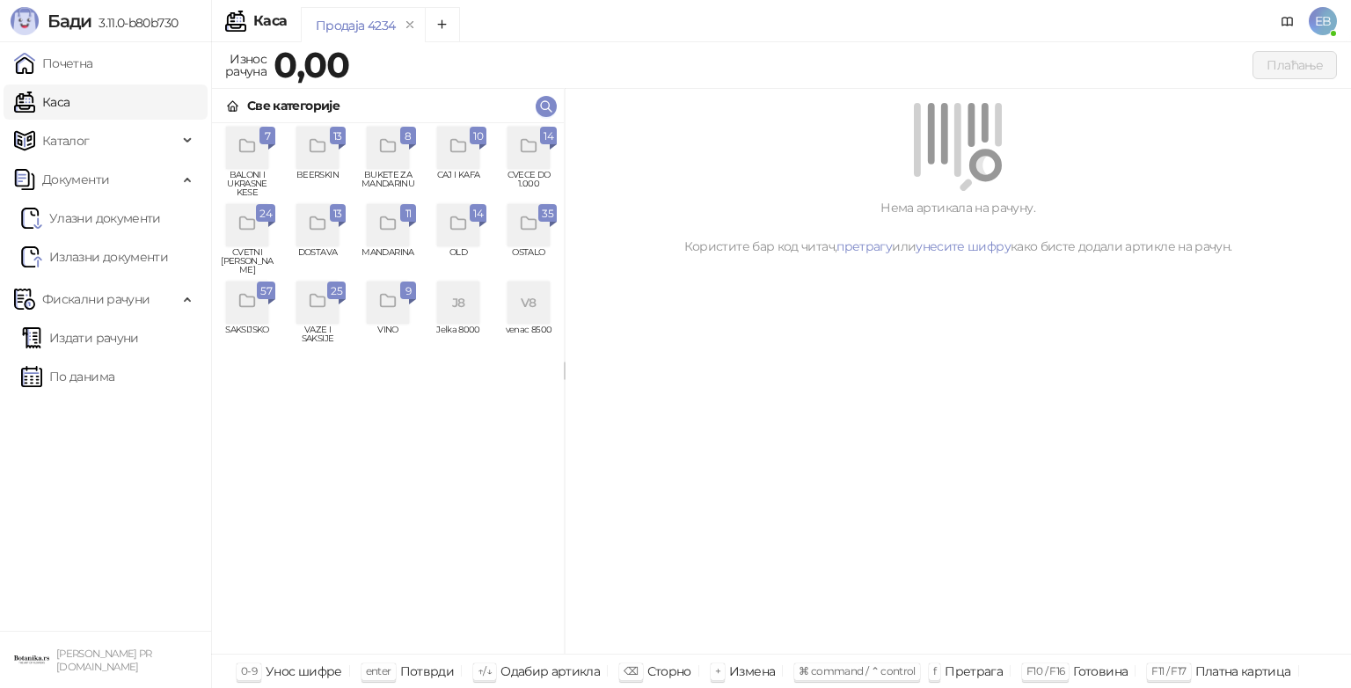
click at [535, 159] on div "grid" at bounding box center [528, 148] width 42 height 42
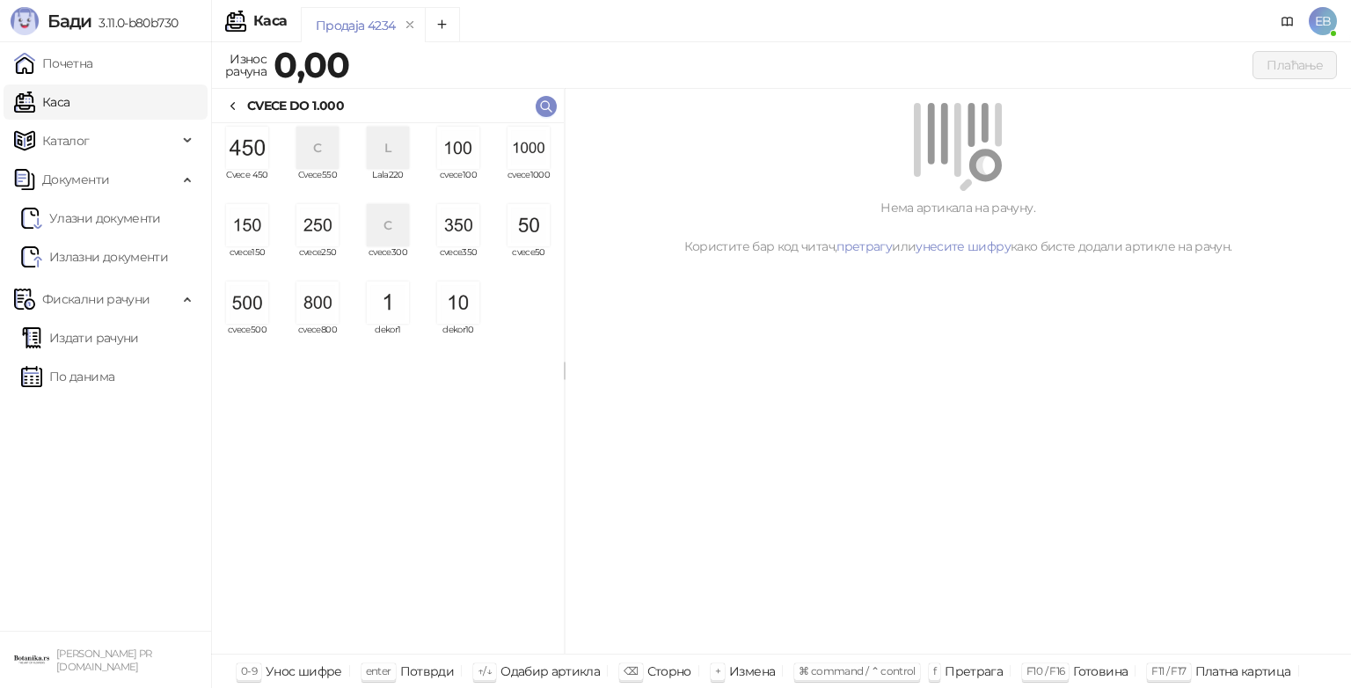
click at [537, 152] on img "grid" at bounding box center [528, 148] width 42 height 42
click at [528, 151] on img "grid" at bounding box center [528, 148] width 42 height 42
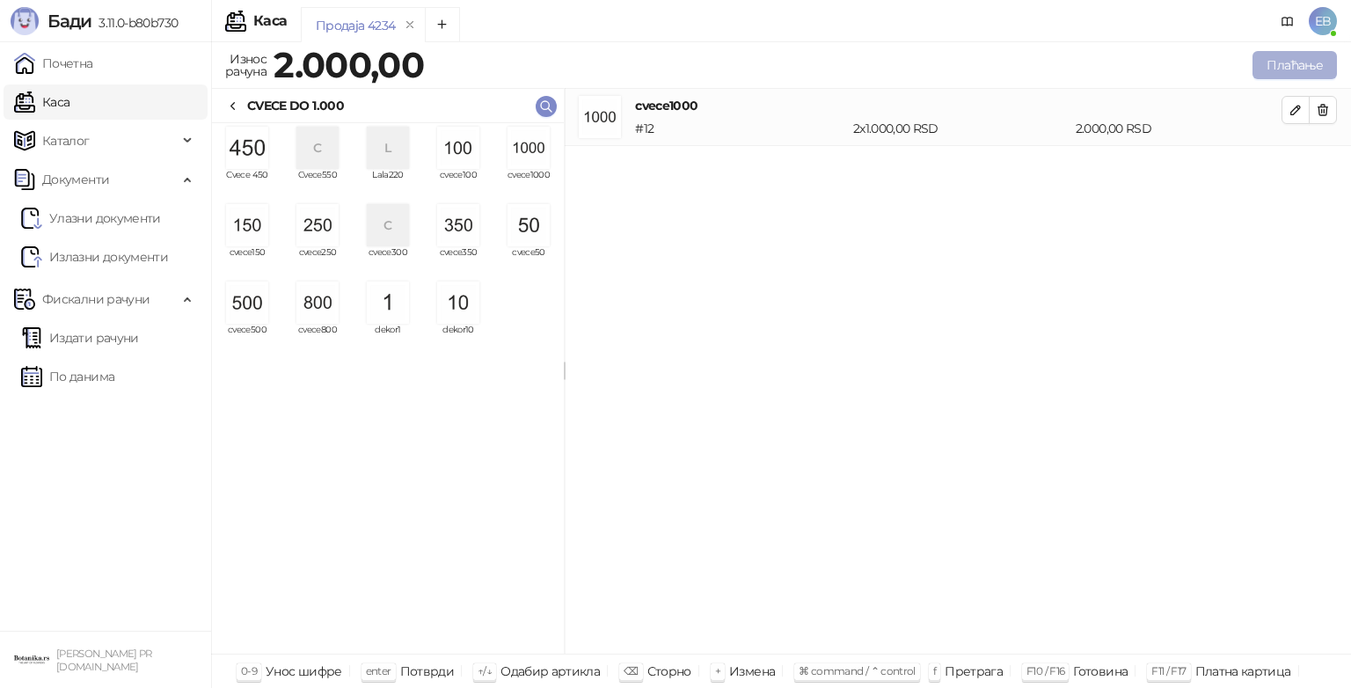
click at [1308, 67] on button "Плаћање" at bounding box center [1294, 65] width 84 height 28
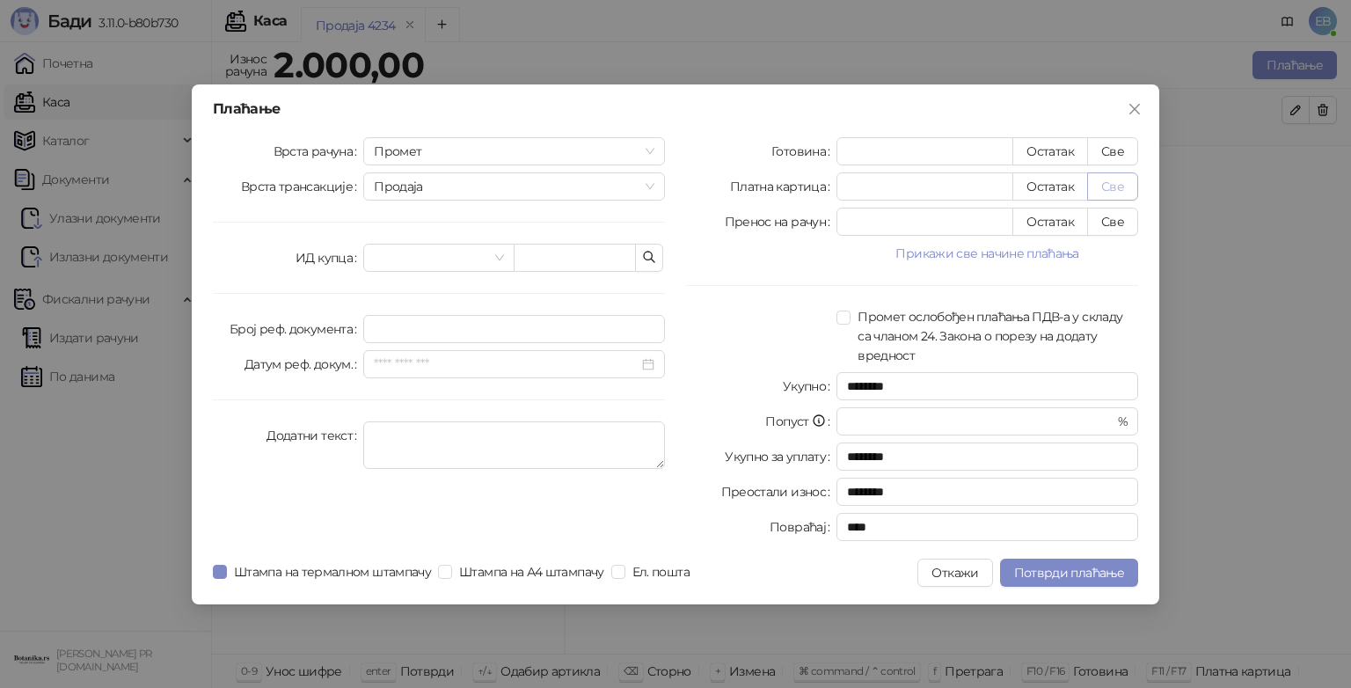
click at [1117, 186] on button "Све" at bounding box center [1112, 186] width 51 height 28
type input "****"
click at [1084, 573] on span "Потврди плаћање" at bounding box center [1069, 573] width 110 height 16
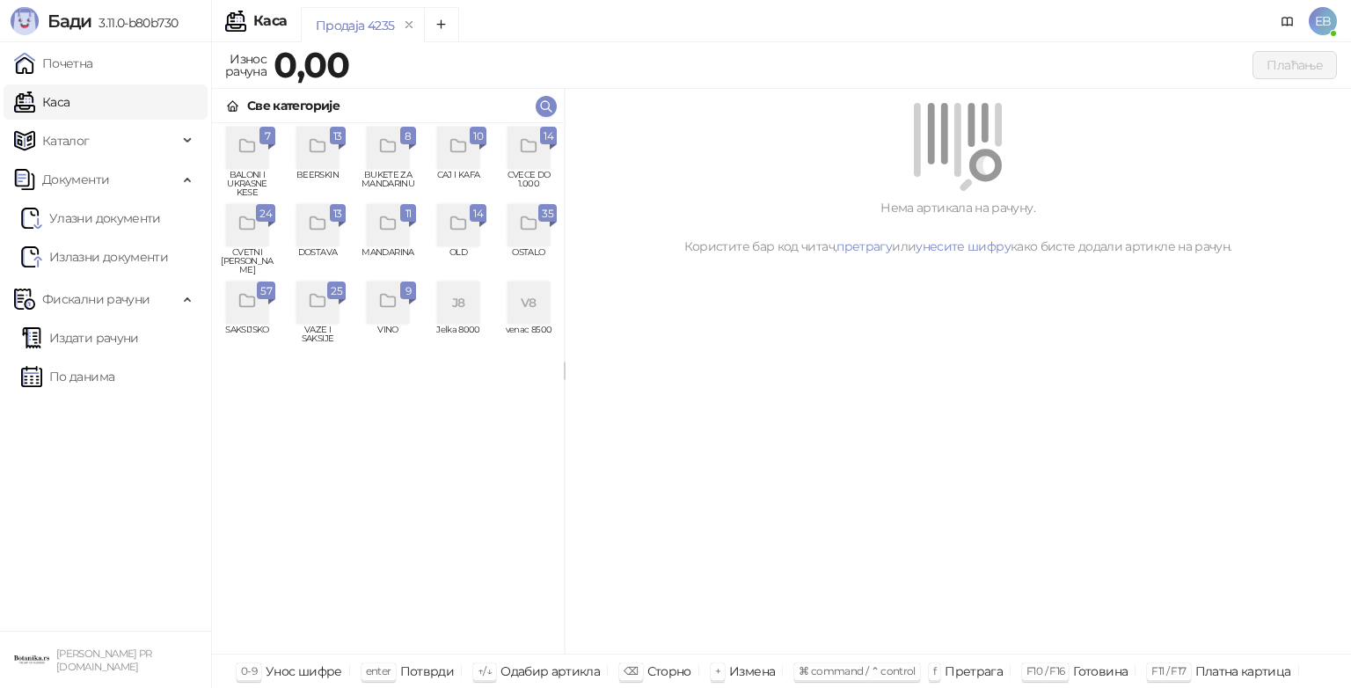
click at [243, 233] on icon "grid" at bounding box center [247, 224] width 20 height 20
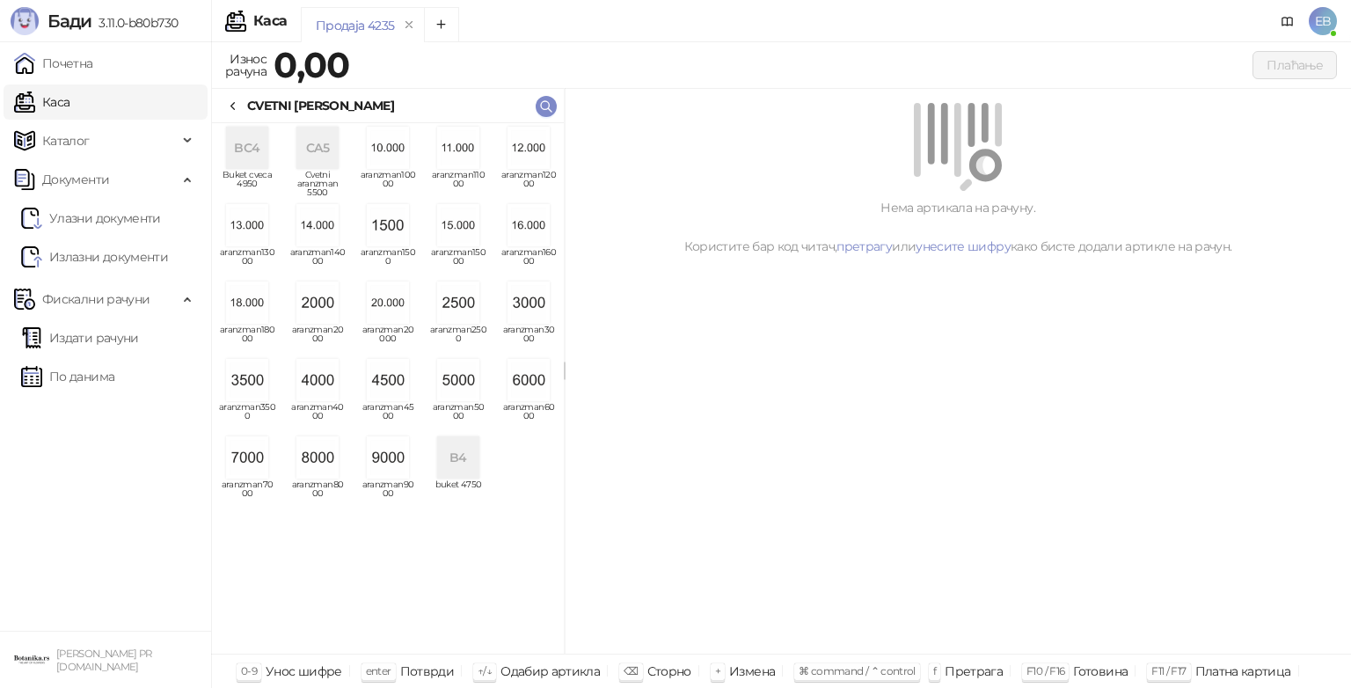
click at [448, 387] on img "grid" at bounding box center [458, 380] width 42 height 42
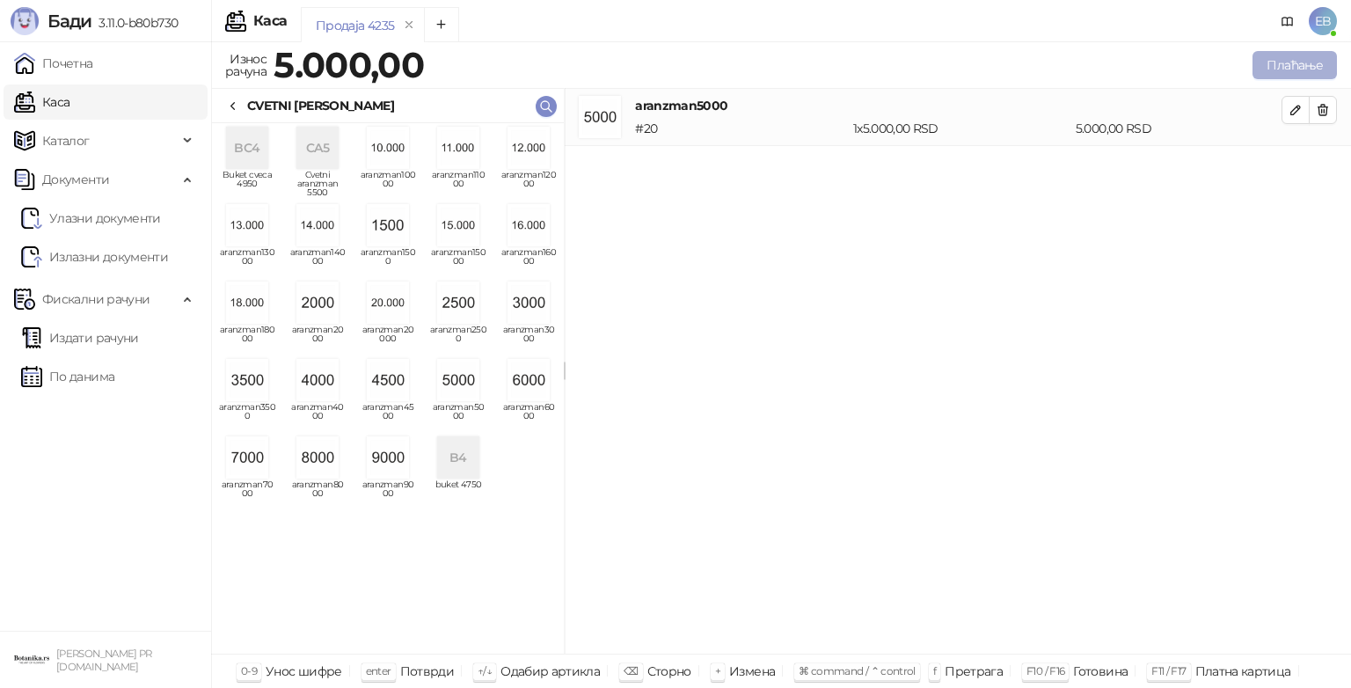
click at [1287, 65] on button "Плаћање" at bounding box center [1294, 65] width 84 height 28
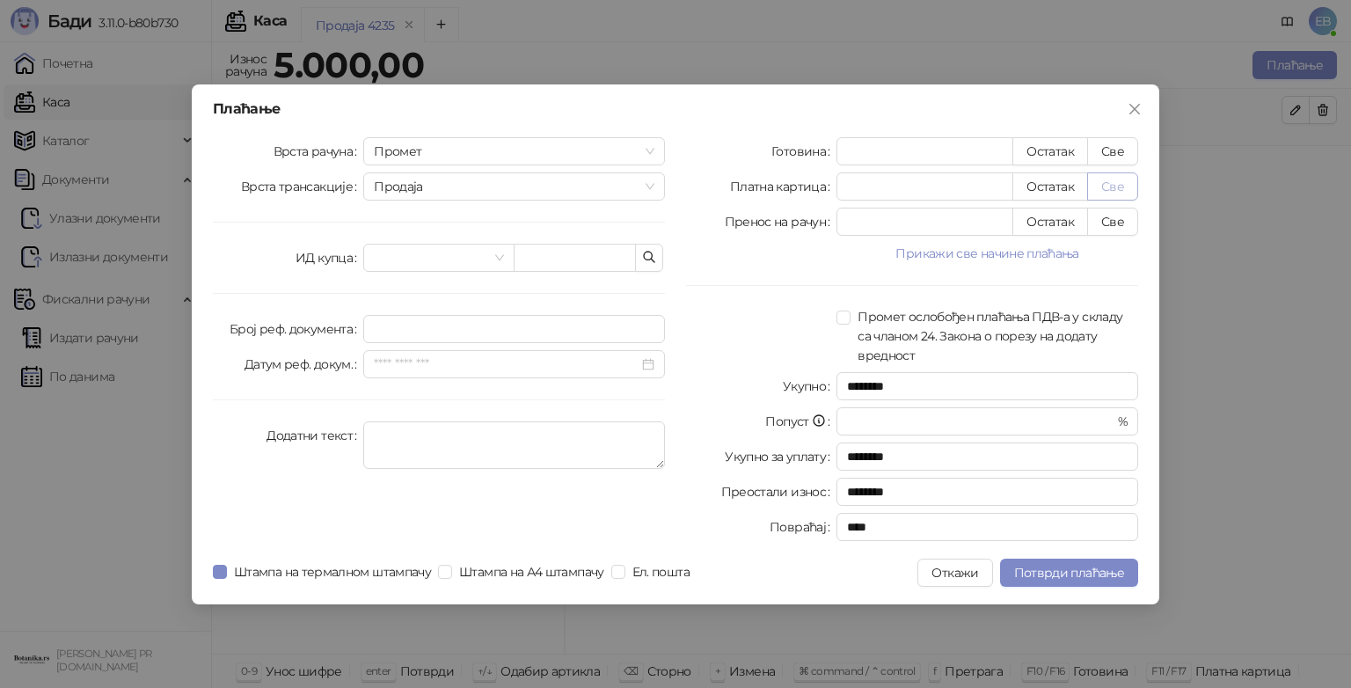
click at [1118, 186] on button "Све" at bounding box center [1112, 186] width 51 height 28
type input "****"
click at [1097, 572] on span "Потврди плаћање" at bounding box center [1069, 573] width 110 height 16
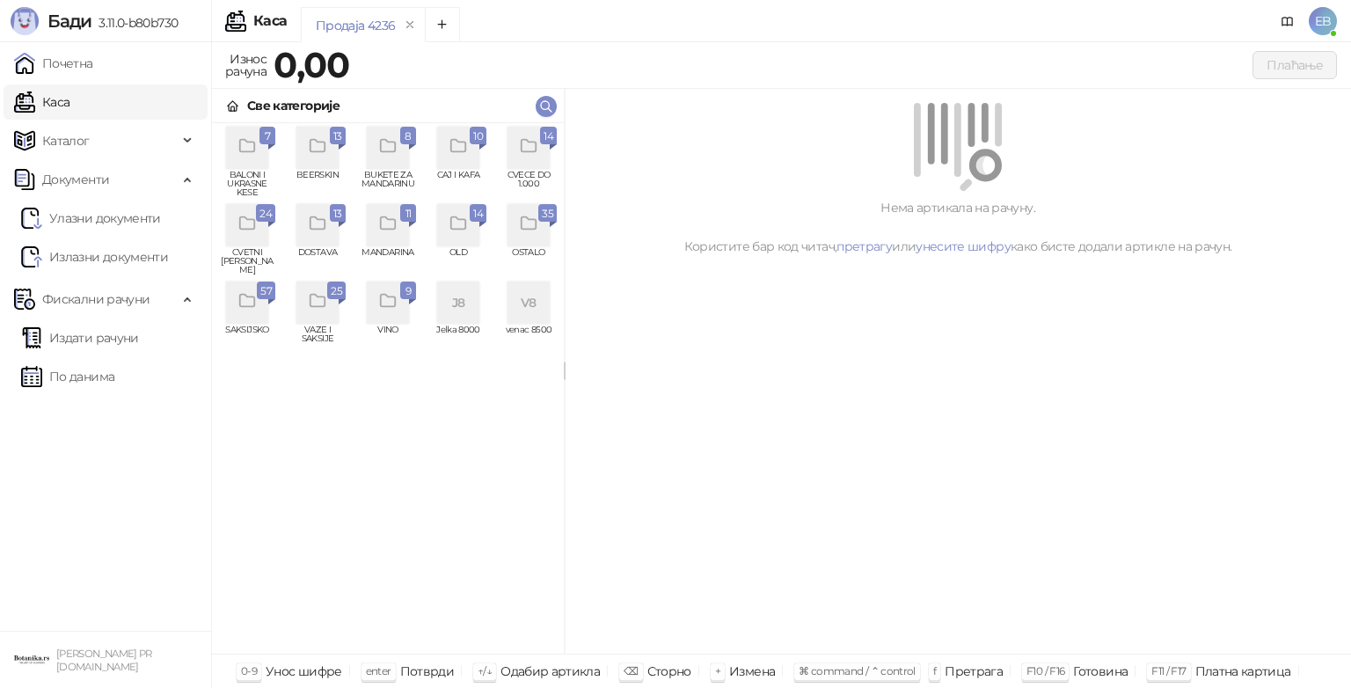
click at [255, 225] on icon "grid" at bounding box center [247, 224] width 20 height 20
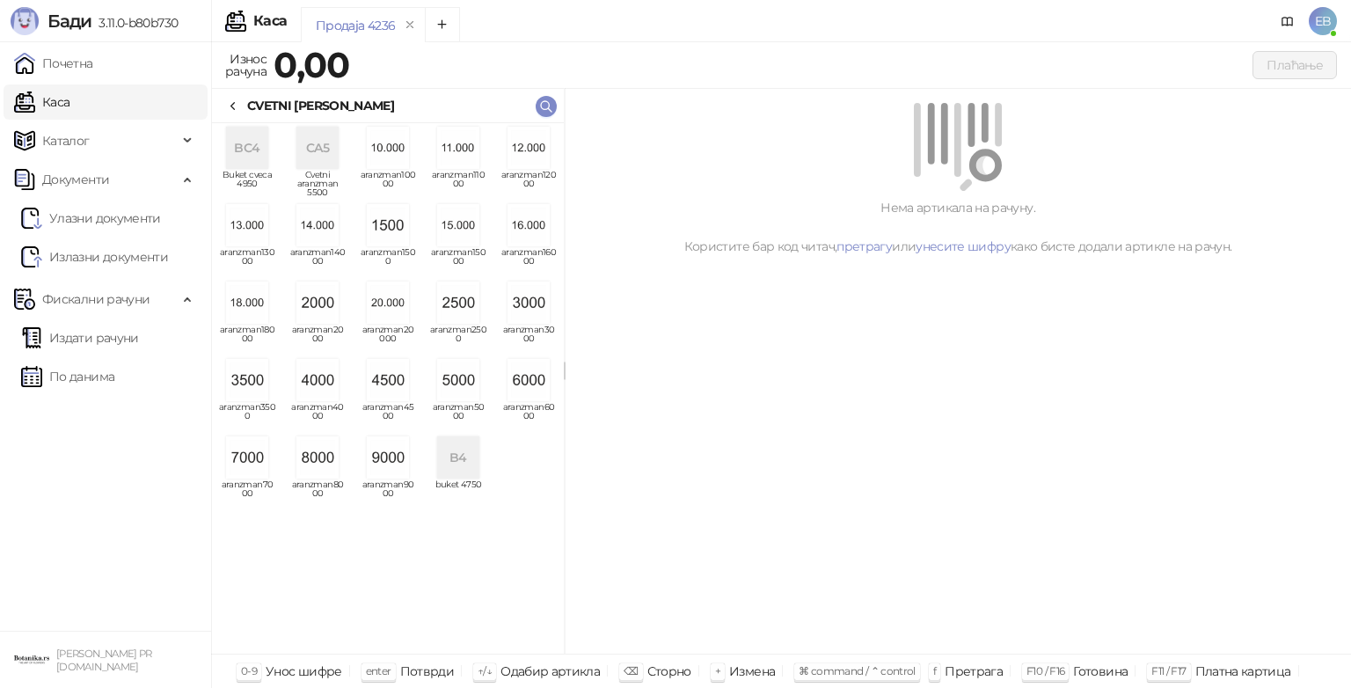
click at [457, 382] on img "grid" at bounding box center [458, 380] width 42 height 42
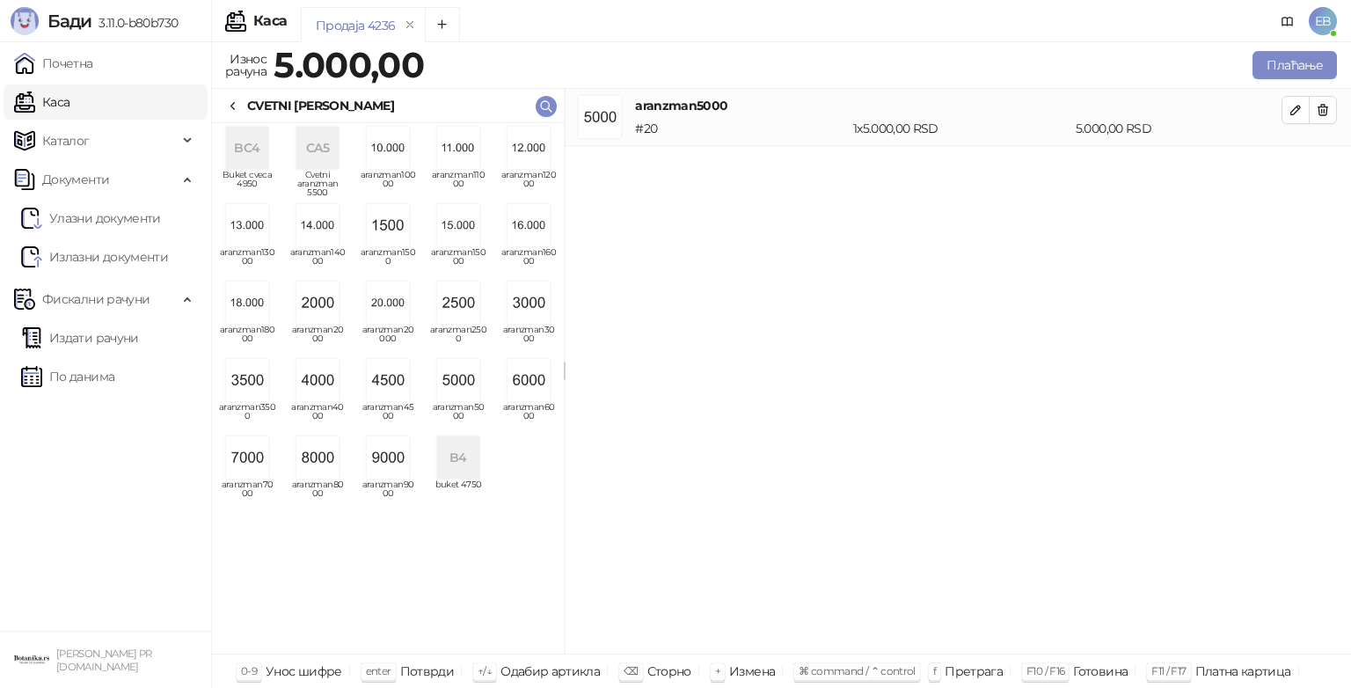
click at [237, 104] on icon at bounding box center [233, 106] width 14 height 14
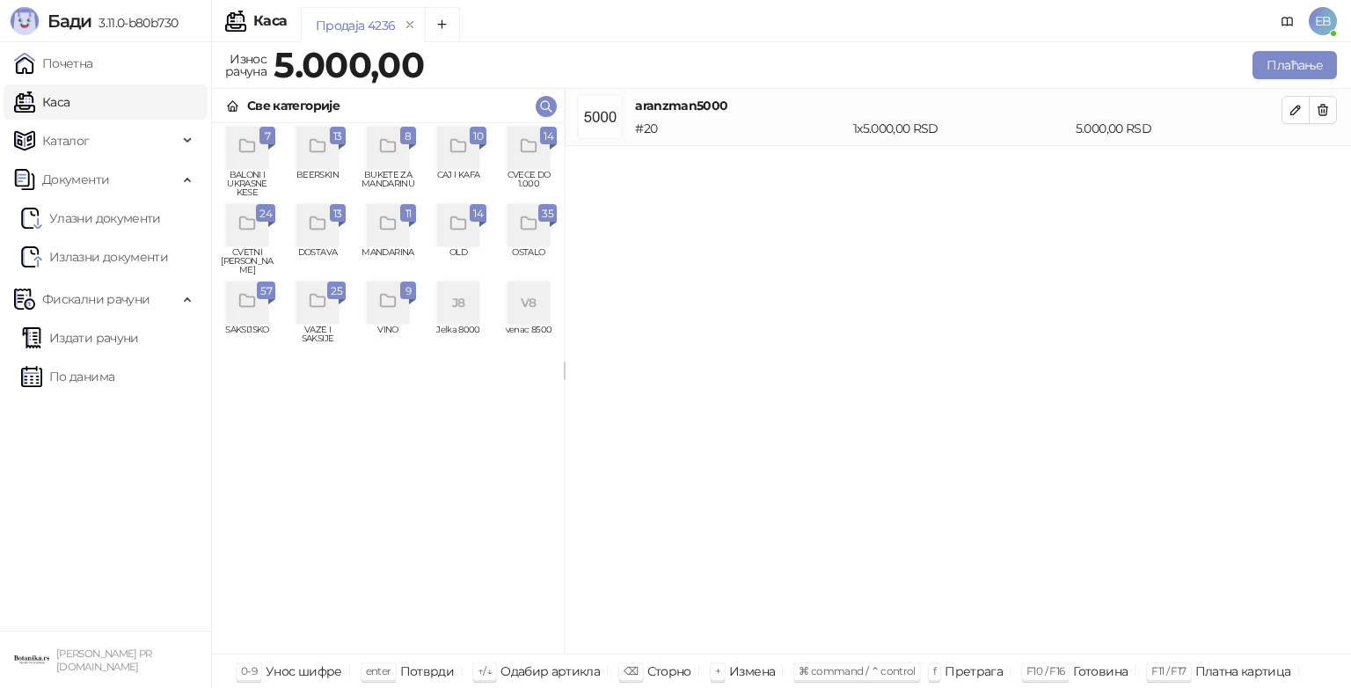
click at [519, 157] on div "grid" at bounding box center [528, 148] width 42 height 42
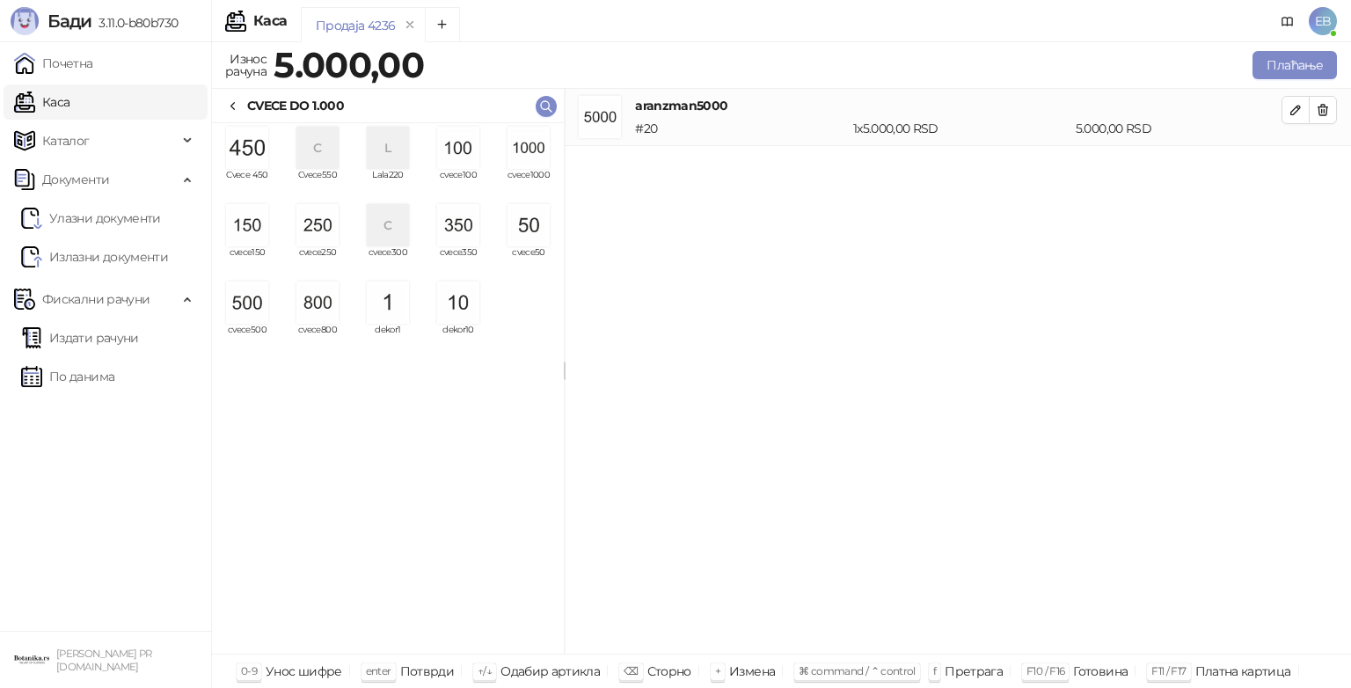
click at [322, 305] on img "grid" at bounding box center [317, 302] width 42 height 42
click at [246, 236] on img "grid" at bounding box center [247, 225] width 42 height 42
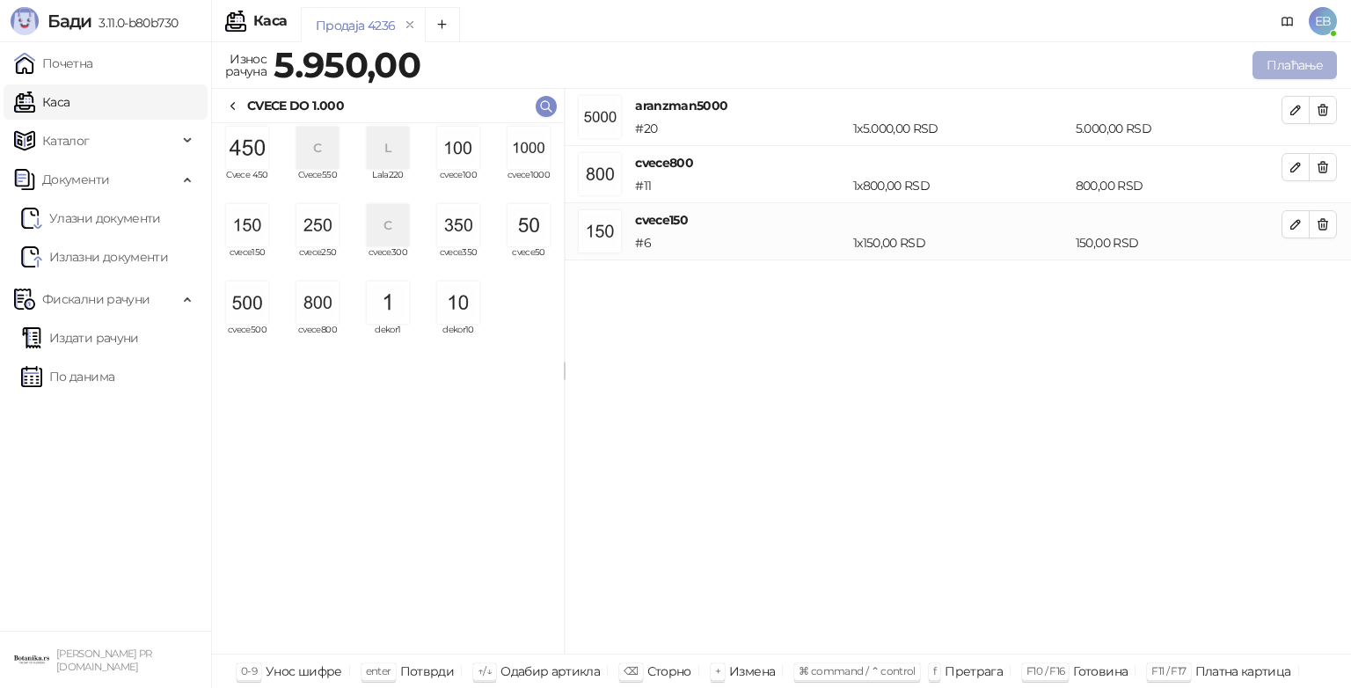
click at [1297, 70] on button "Плаћање" at bounding box center [1294, 65] width 84 height 28
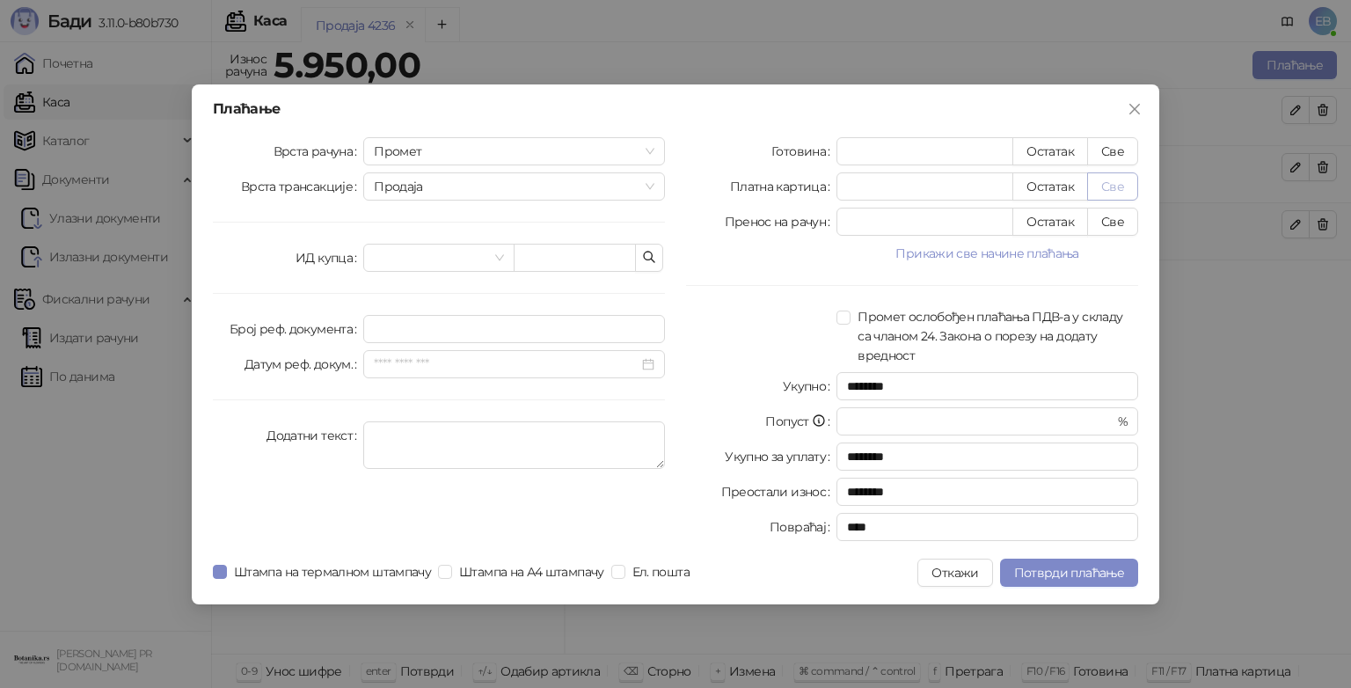
click at [1107, 180] on button "Све" at bounding box center [1112, 186] width 51 height 28
type input "****"
click at [1111, 222] on button "Све" at bounding box center [1112, 222] width 51 height 28
type input "*"
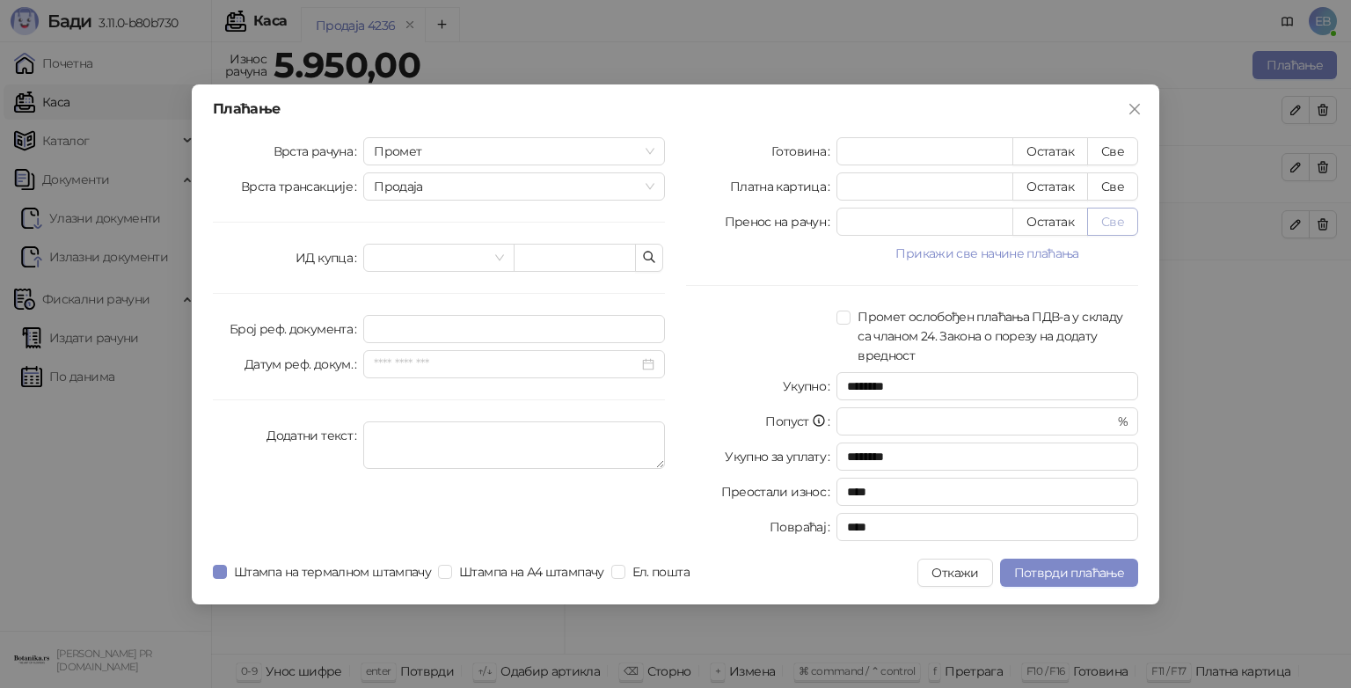
type input "****"
click at [1104, 565] on span "Потврди плаћање" at bounding box center [1069, 573] width 110 height 16
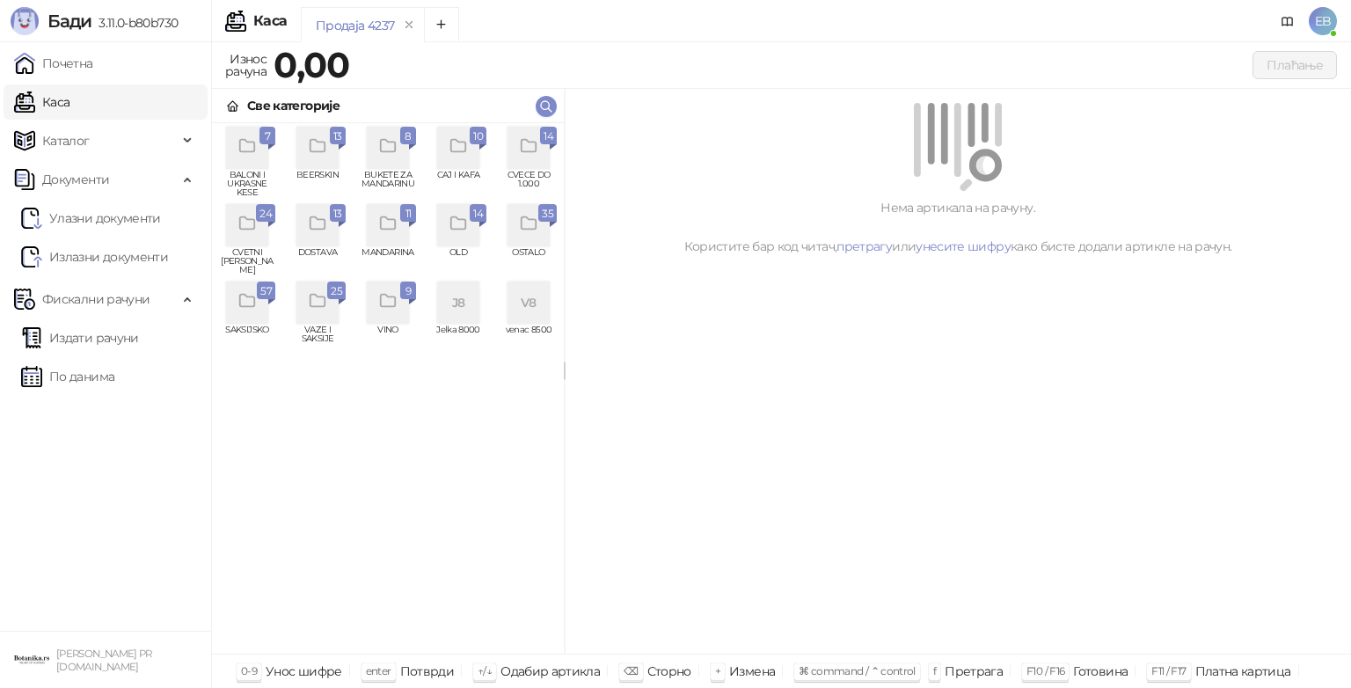
click at [537, 146] on icon "grid" at bounding box center [529, 146] width 20 height 20
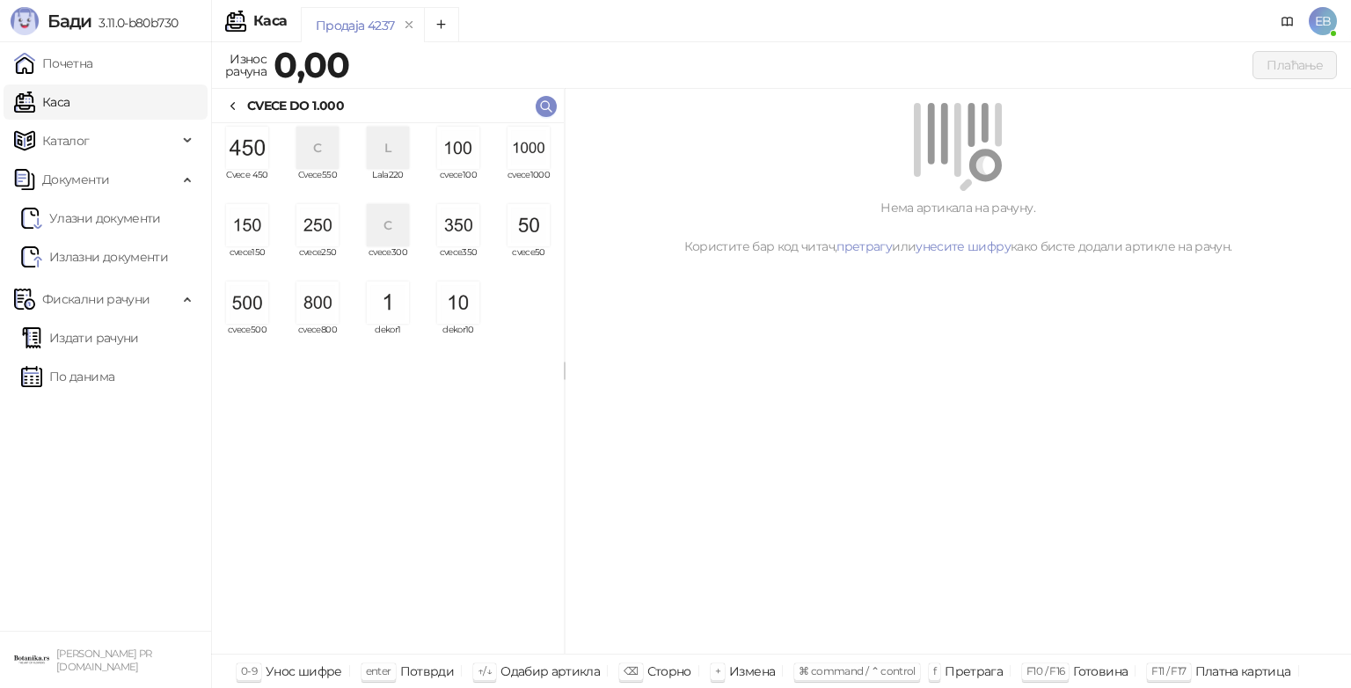
click at [528, 148] on img "grid" at bounding box center [528, 148] width 42 height 42
click at [517, 156] on img "grid" at bounding box center [528, 148] width 42 height 42
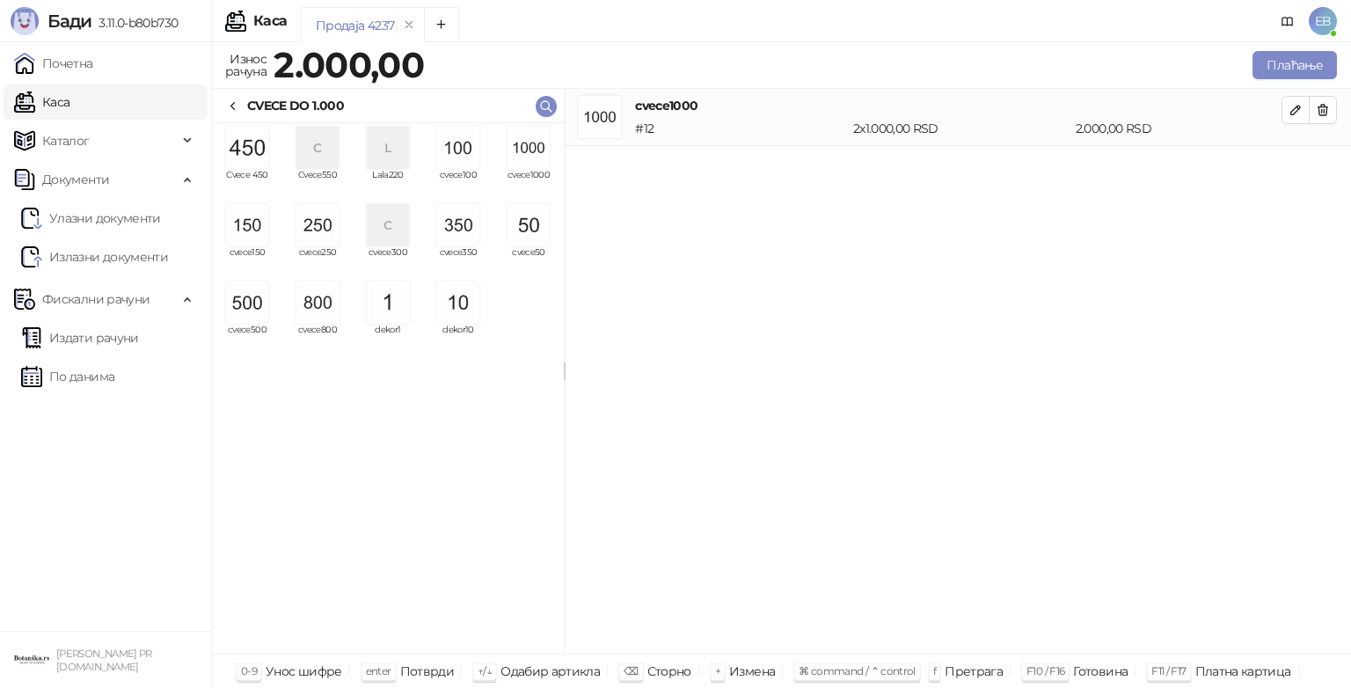
click at [531, 152] on img "grid" at bounding box center [528, 148] width 42 height 42
click at [249, 317] on img "grid" at bounding box center [247, 302] width 42 height 42
click at [456, 144] on img "grid" at bounding box center [458, 148] width 42 height 42
click at [469, 144] on img "grid" at bounding box center [458, 148] width 42 height 42
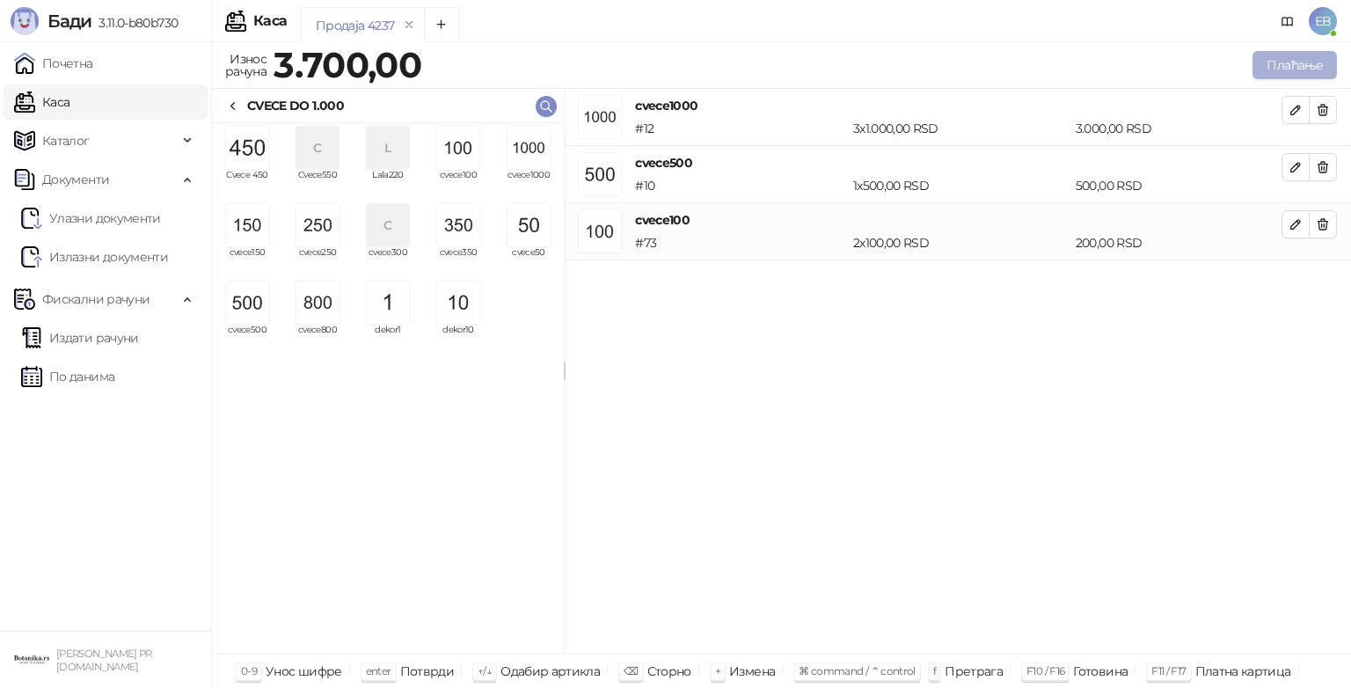
click at [1299, 63] on button "Плаћање" at bounding box center [1294, 65] width 84 height 28
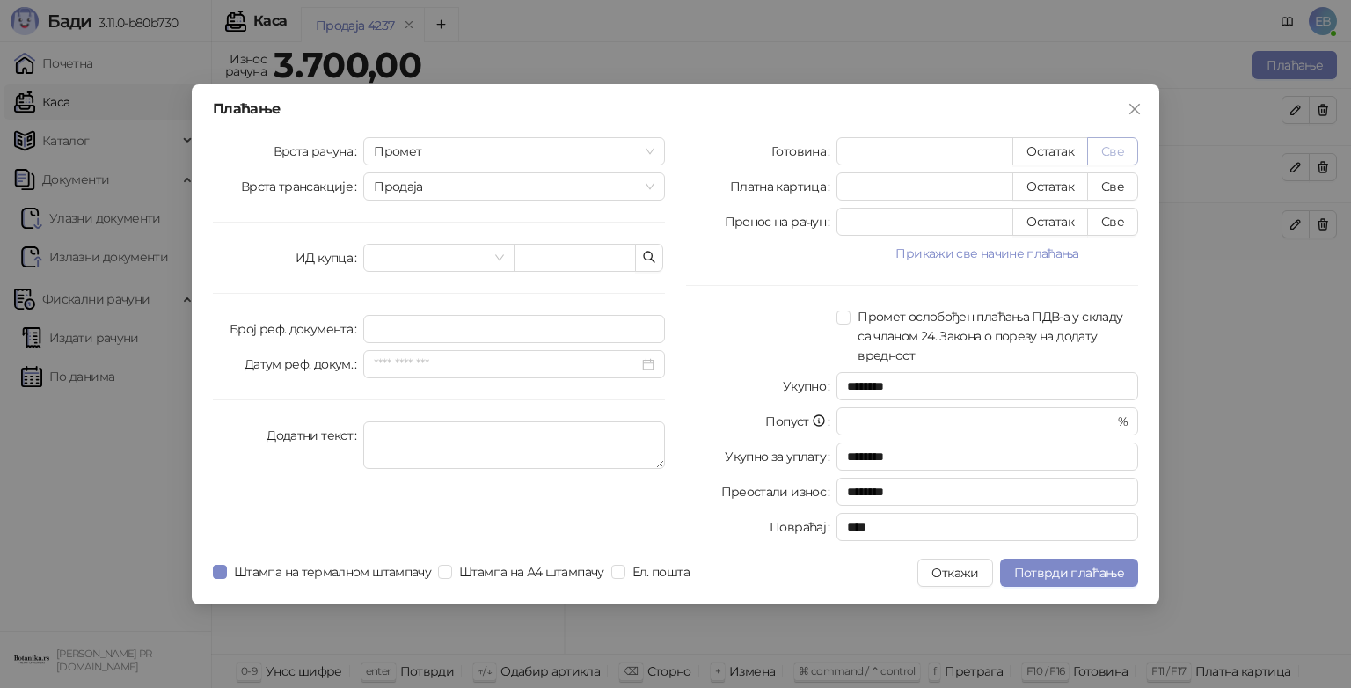
click at [1111, 151] on button "Све" at bounding box center [1112, 151] width 51 height 28
type input "****"
click at [1122, 187] on button "Све" at bounding box center [1112, 186] width 51 height 28
type input "*"
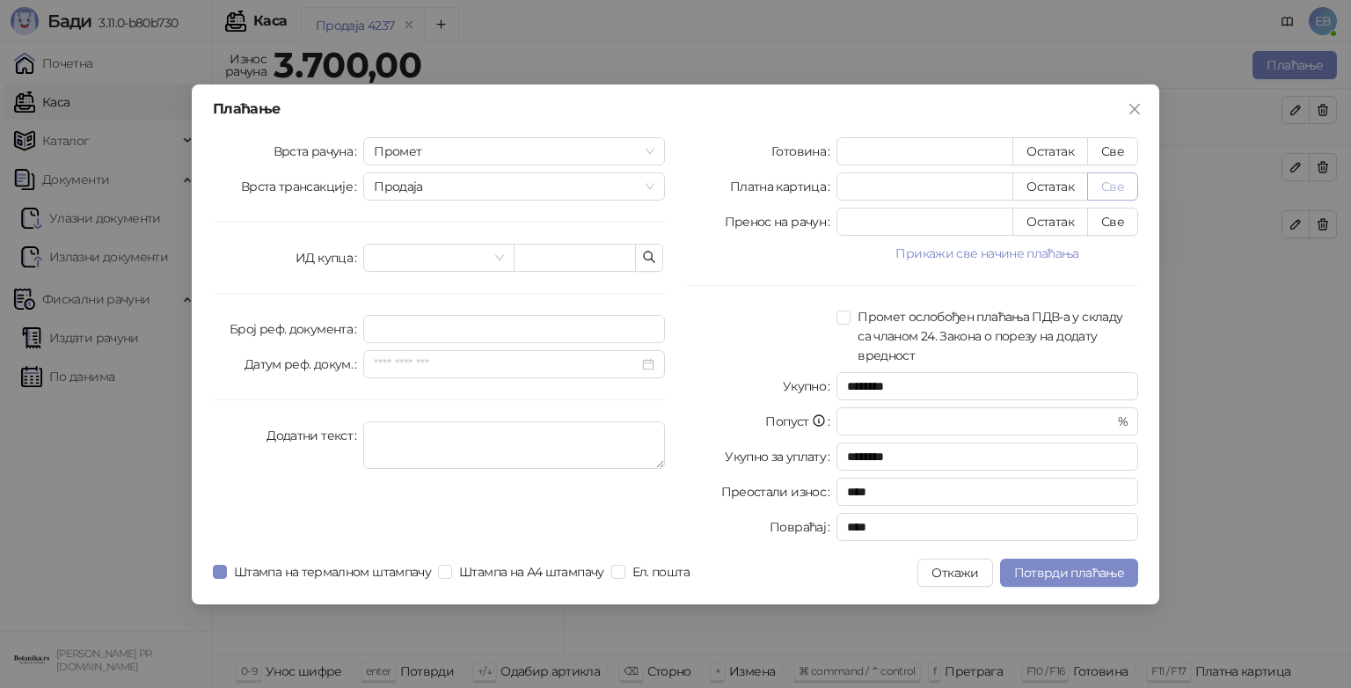
type input "****"
click at [1080, 579] on span "Потврди плаћање" at bounding box center [1069, 573] width 110 height 16
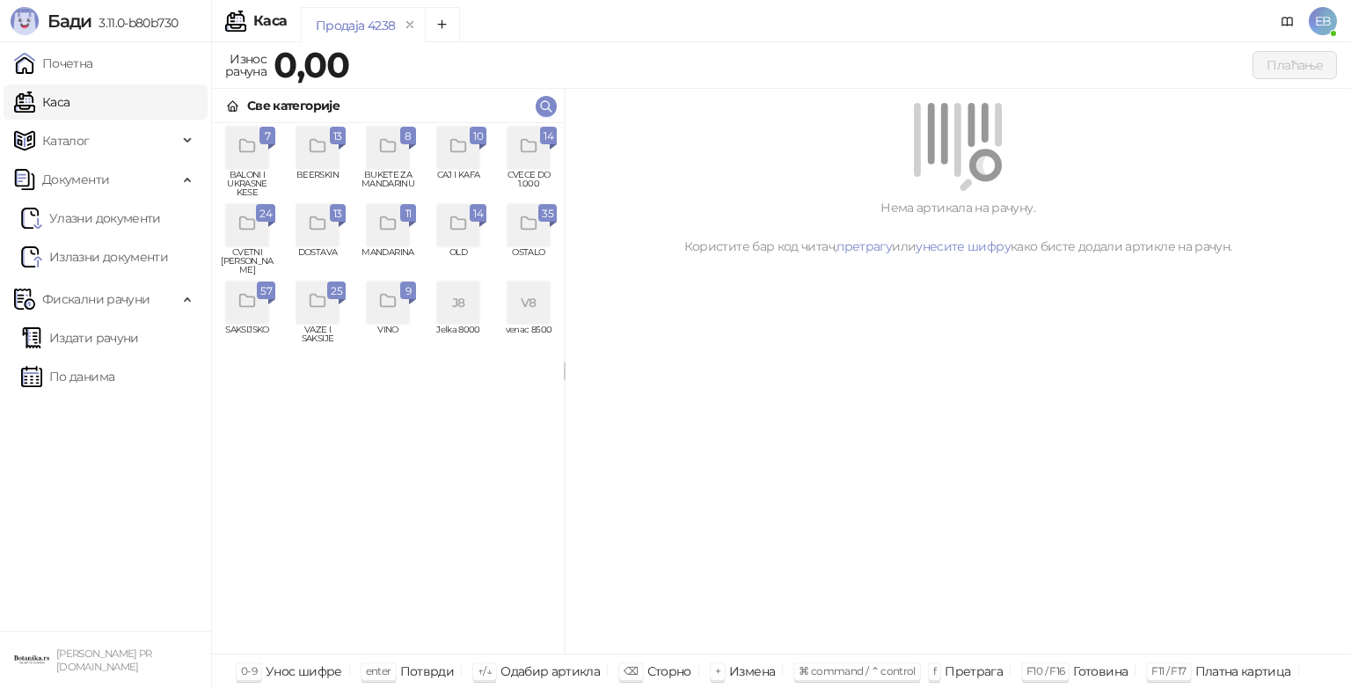
click at [253, 236] on div "grid" at bounding box center [247, 225] width 42 height 42
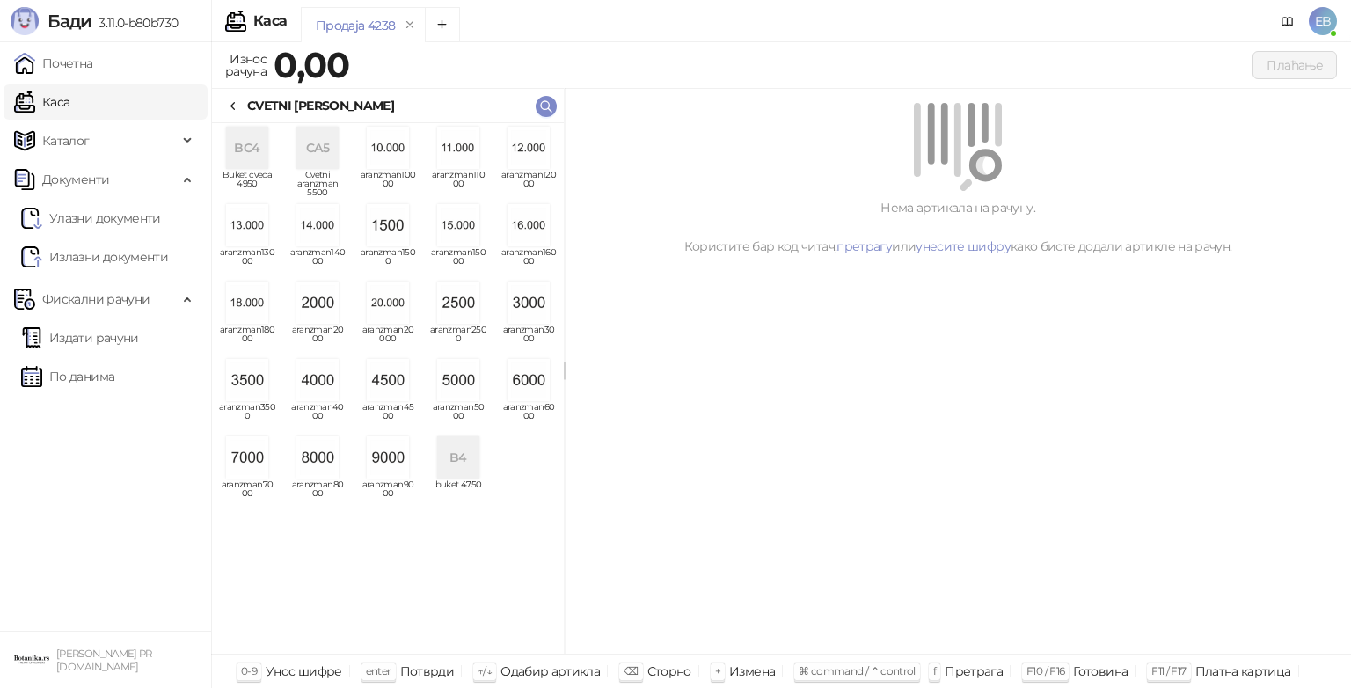
click at [321, 458] on img "grid" at bounding box center [317, 457] width 42 height 42
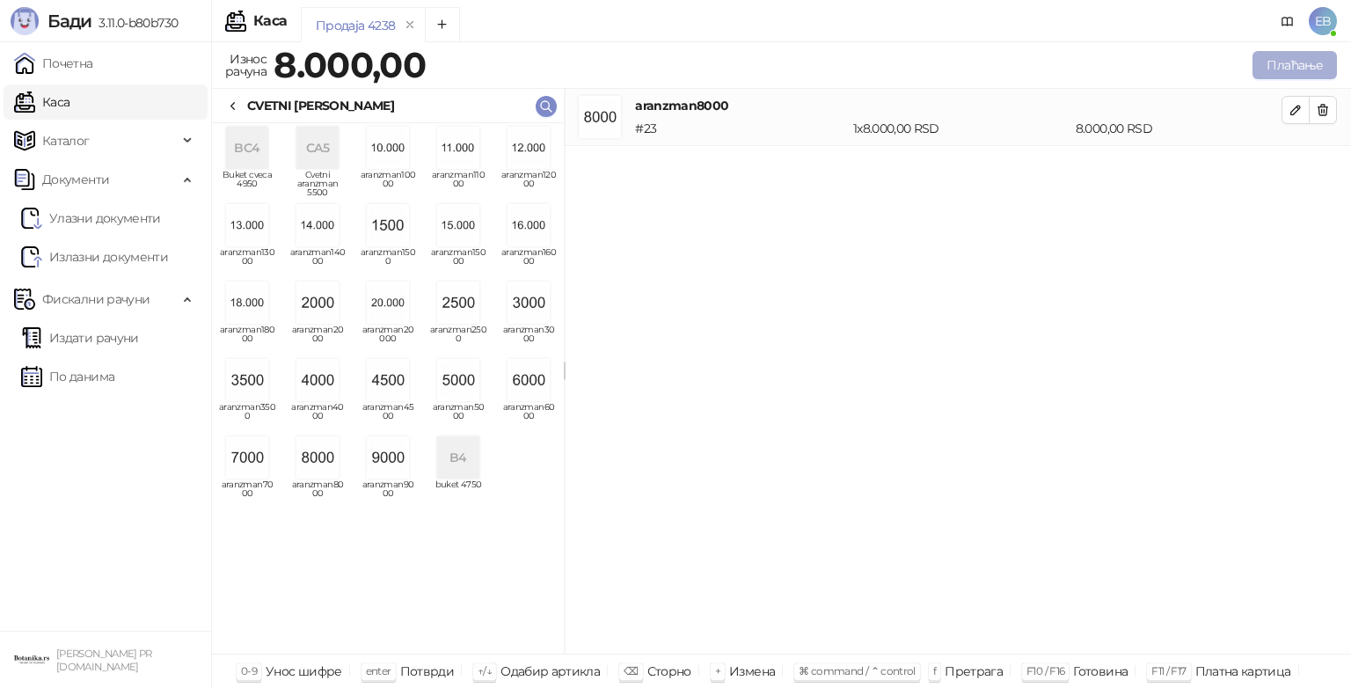
click at [1300, 70] on button "Плаћање" at bounding box center [1294, 65] width 84 height 28
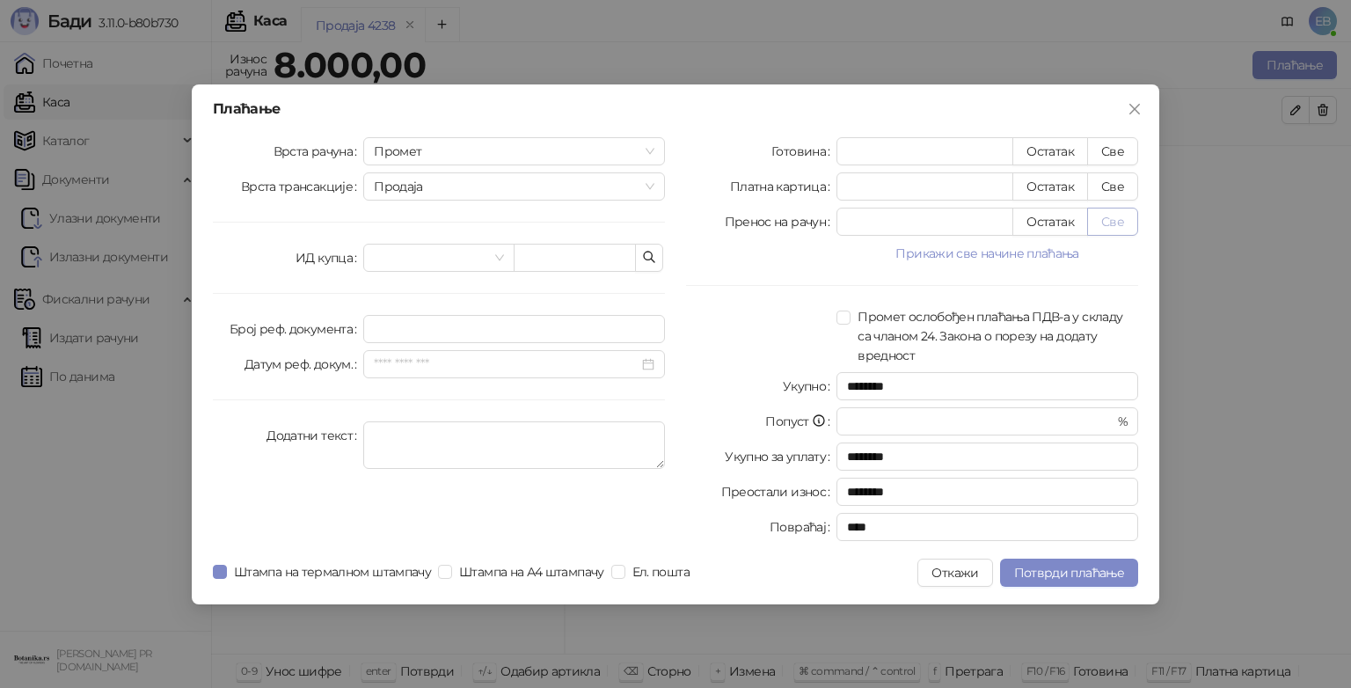
click at [1111, 222] on button "Све" at bounding box center [1112, 222] width 51 height 28
type input "****"
click at [1083, 575] on span "Потврди плаћање" at bounding box center [1069, 573] width 110 height 16
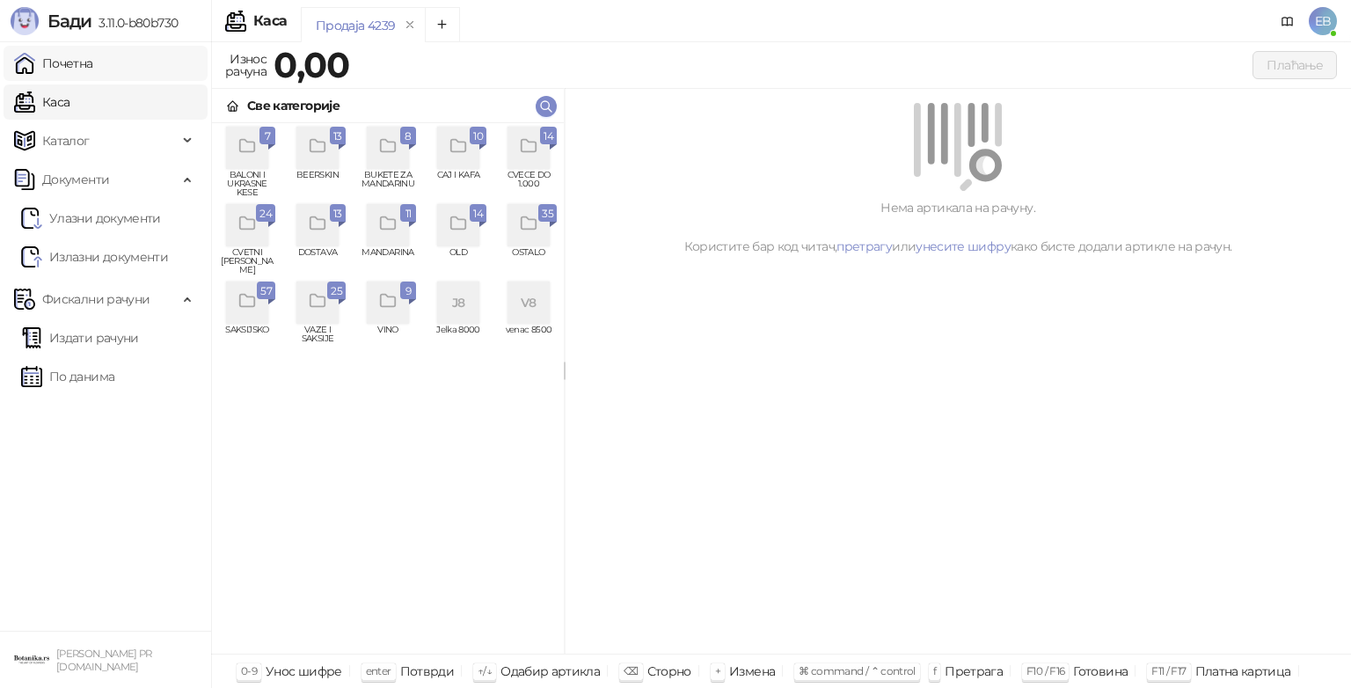
click at [93, 71] on link "Почетна" at bounding box center [53, 63] width 79 height 35
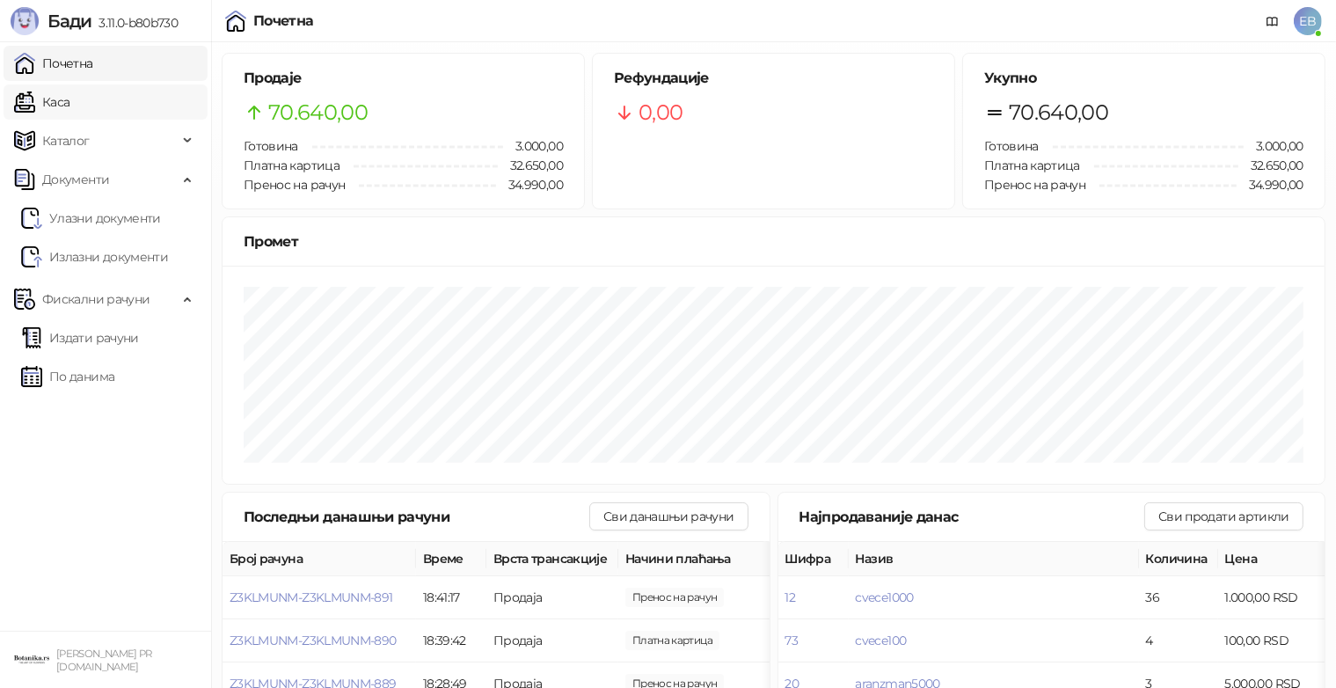
click at [69, 107] on link "Каса" at bounding box center [41, 101] width 55 height 35
